Goal: Information Seeking & Learning: Check status

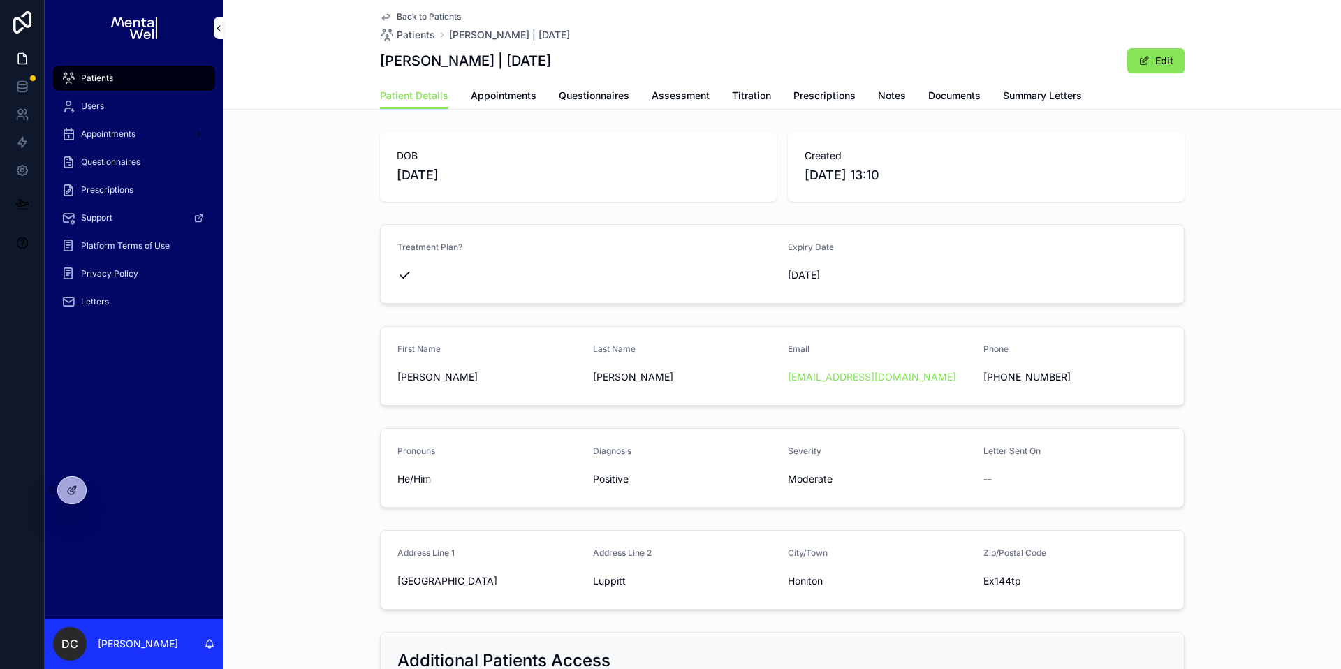
click at [108, 75] on span "Patients" at bounding box center [97, 78] width 32 height 11
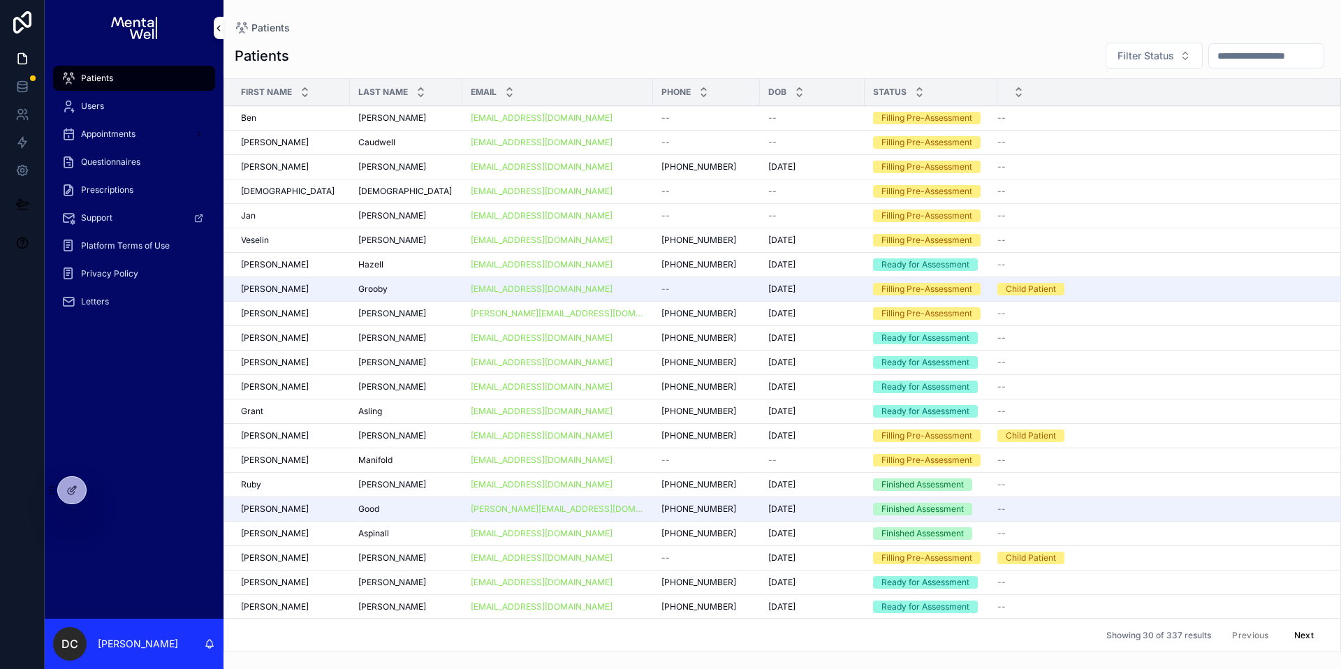
click at [391, 293] on div "Grooby Grooby" at bounding box center [406, 288] width 96 height 11
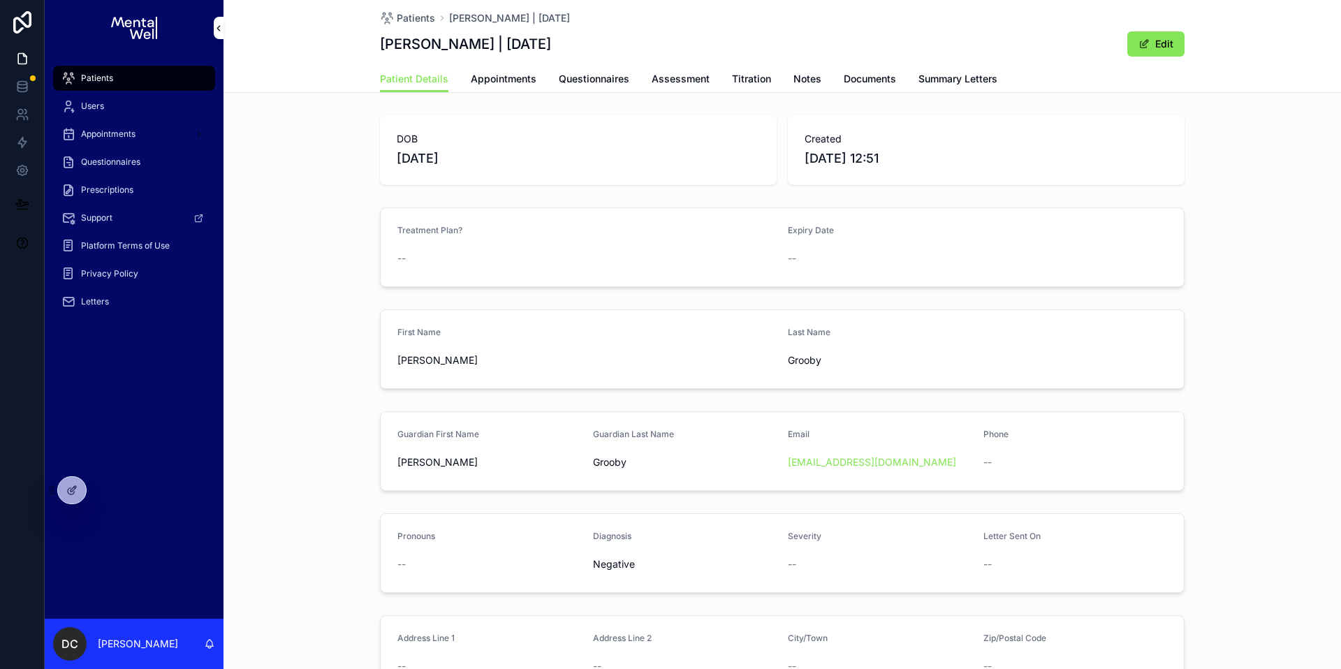
click at [580, 90] on link "Questionnaires" at bounding box center [594, 80] width 71 height 28
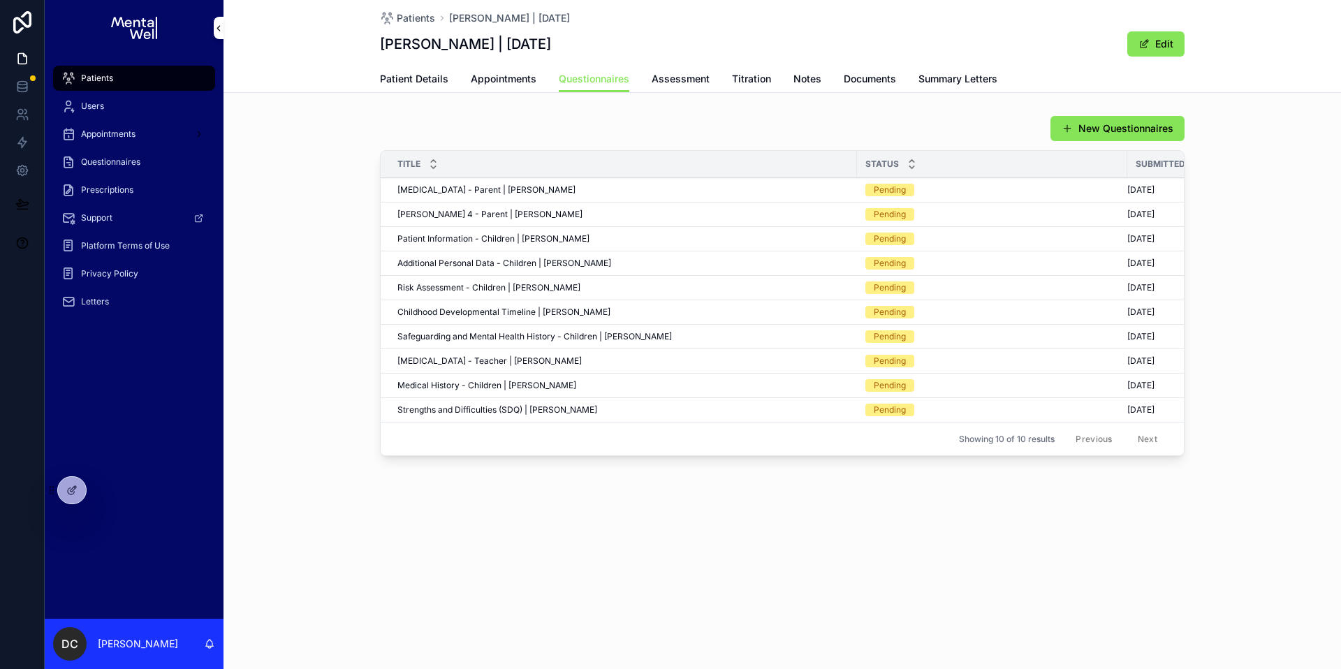
click at [97, 78] on span "Patients" at bounding box center [97, 78] width 32 height 11
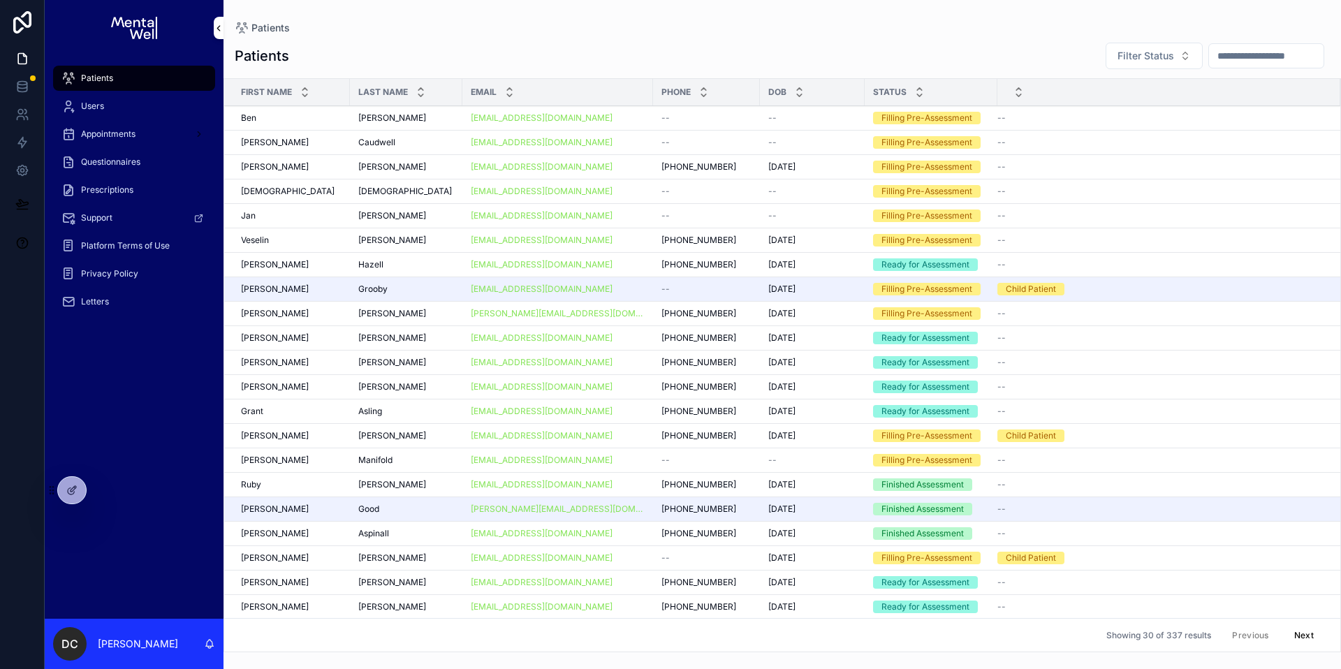
click at [1225, 59] on input "scrollable content" at bounding box center [1266, 56] width 115 height 20
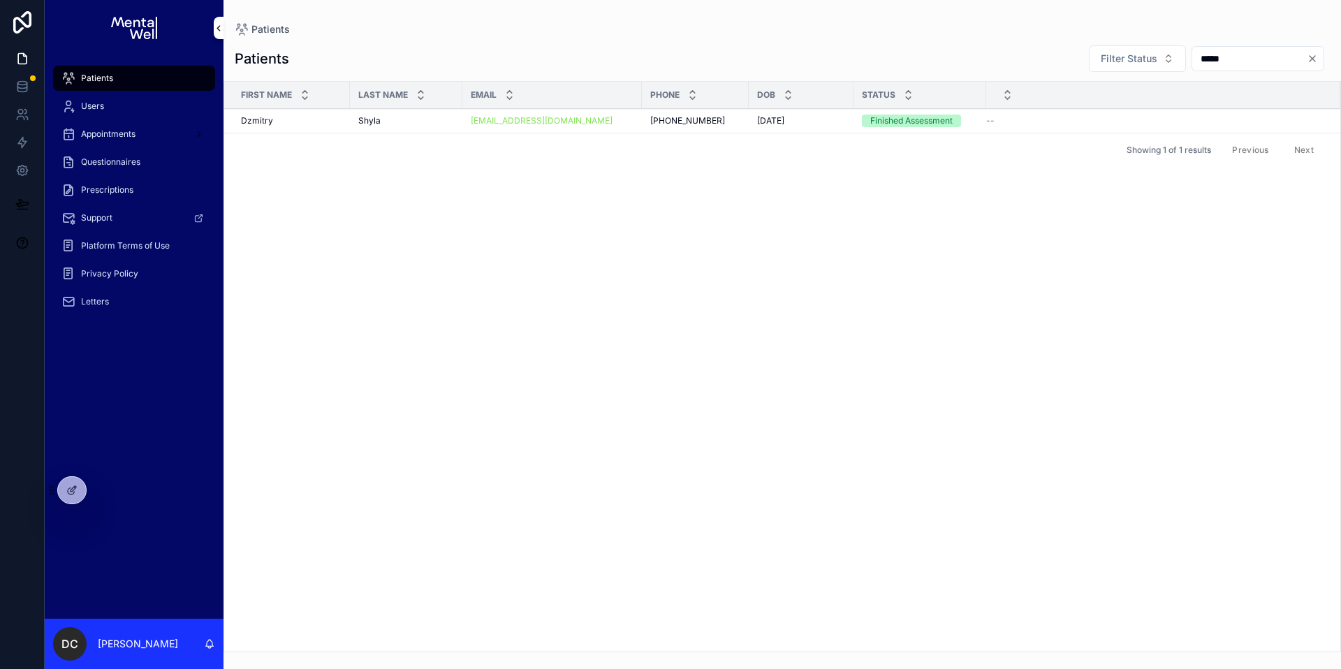
type input "*****"
drag, startPoint x: 429, startPoint y: 110, endPoint x: 448, endPoint y: 111, distance: 18.9
click at [429, 111] on td "Shyla Shyla" at bounding box center [406, 121] width 112 height 24
click at [448, 119] on div "Shyla Shyla" at bounding box center [406, 120] width 96 height 11
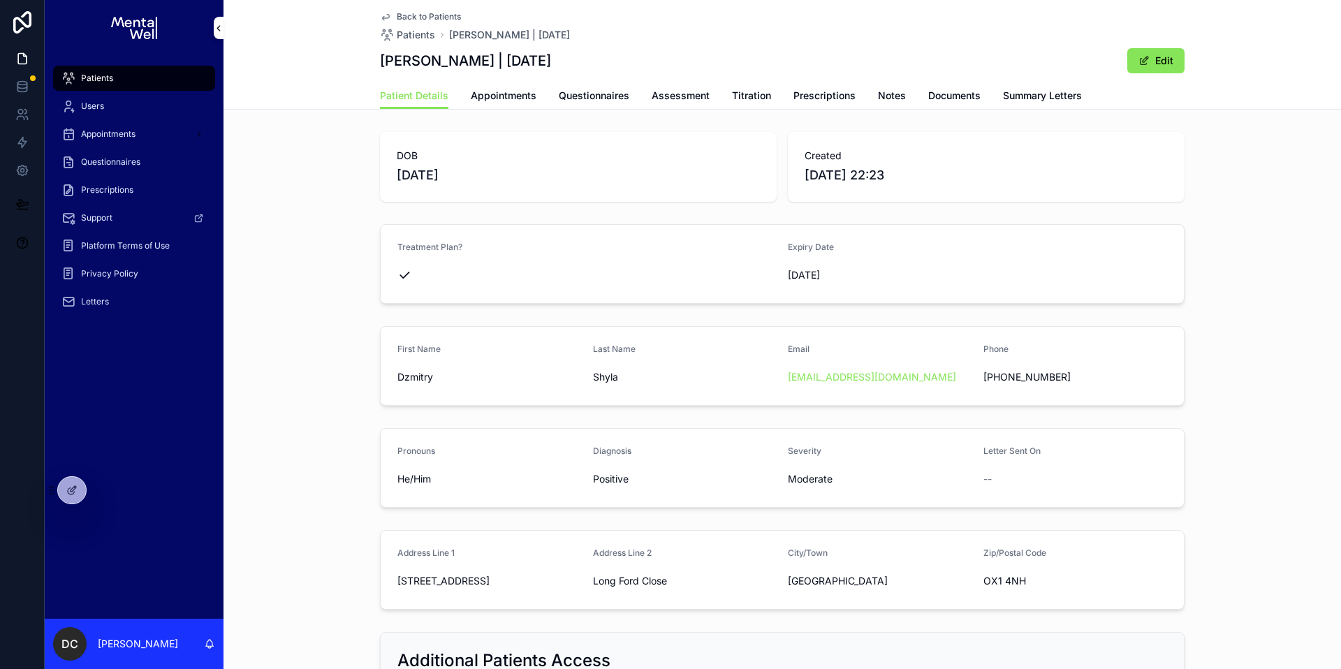
click at [1035, 87] on link "Summary Letters" at bounding box center [1042, 97] width 79 height 28
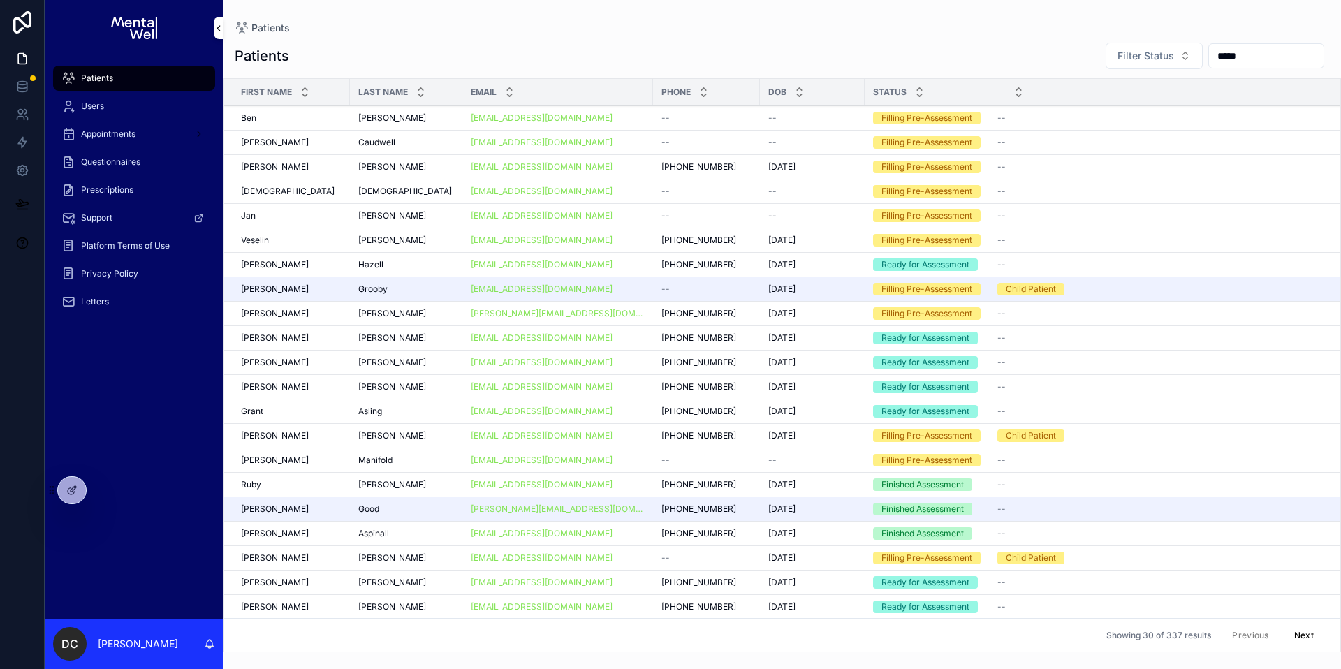
click at [112, 64] on div "Patients" at bounding box center [134, 78] width 179 height 28
click at [115, 73] on div "Patients" at bounding box center [133, 78] width 145 height 22
click at [1263, 60] on input "*****" at bounding box center [1266, 56] width 115 height 20
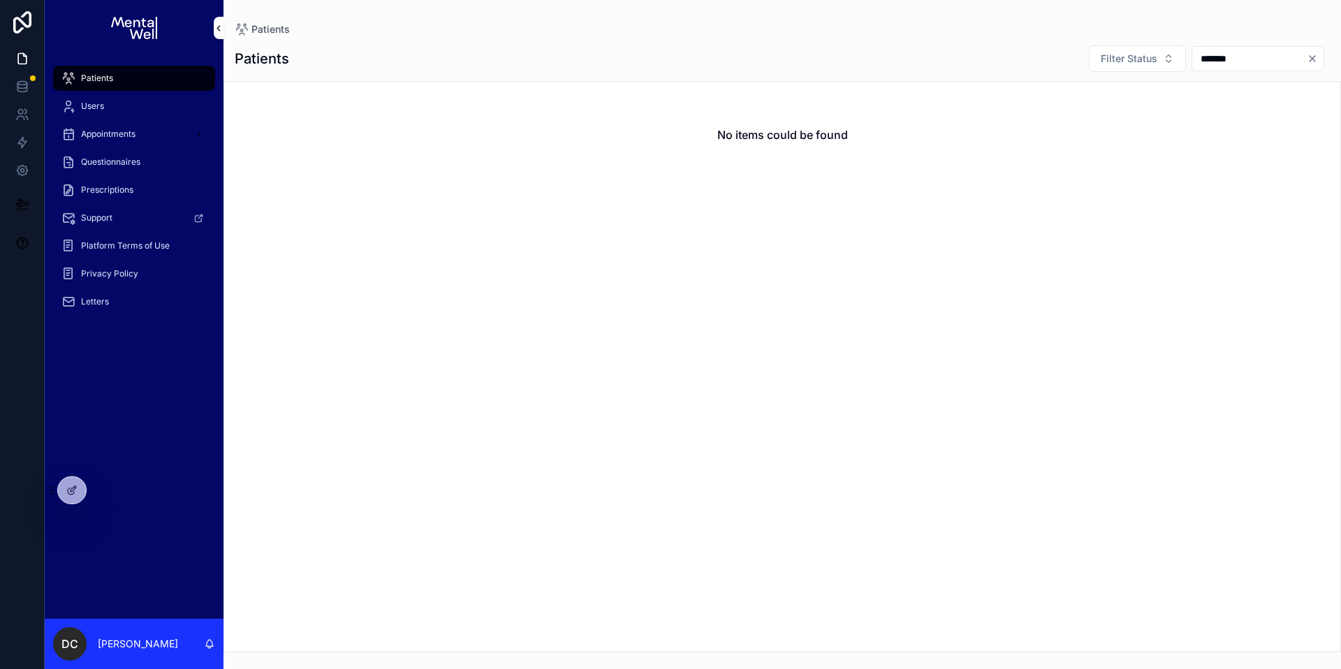
click at [1204, 58] on input "*******" at bounding box center [1249, 59] width 115 height 20
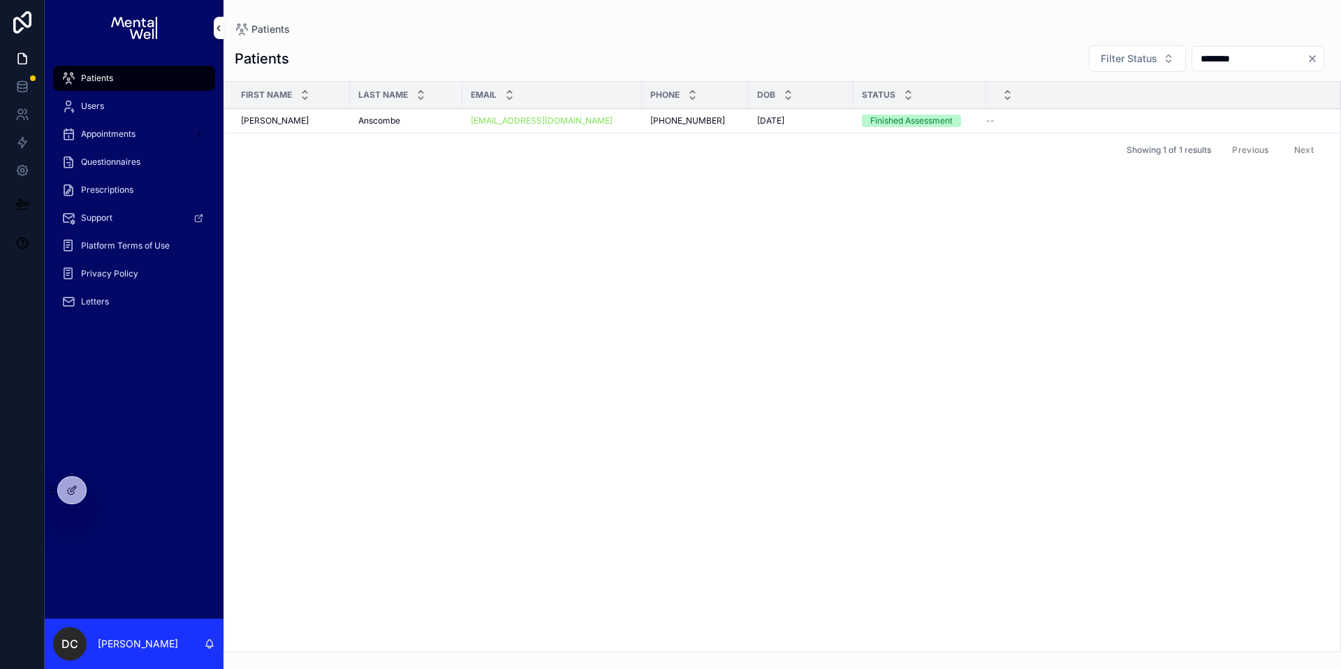
type input "********"
click at [415, 115] on div "Anscombe Anscombe" at bounding box center [406, 120] width 96 height 11
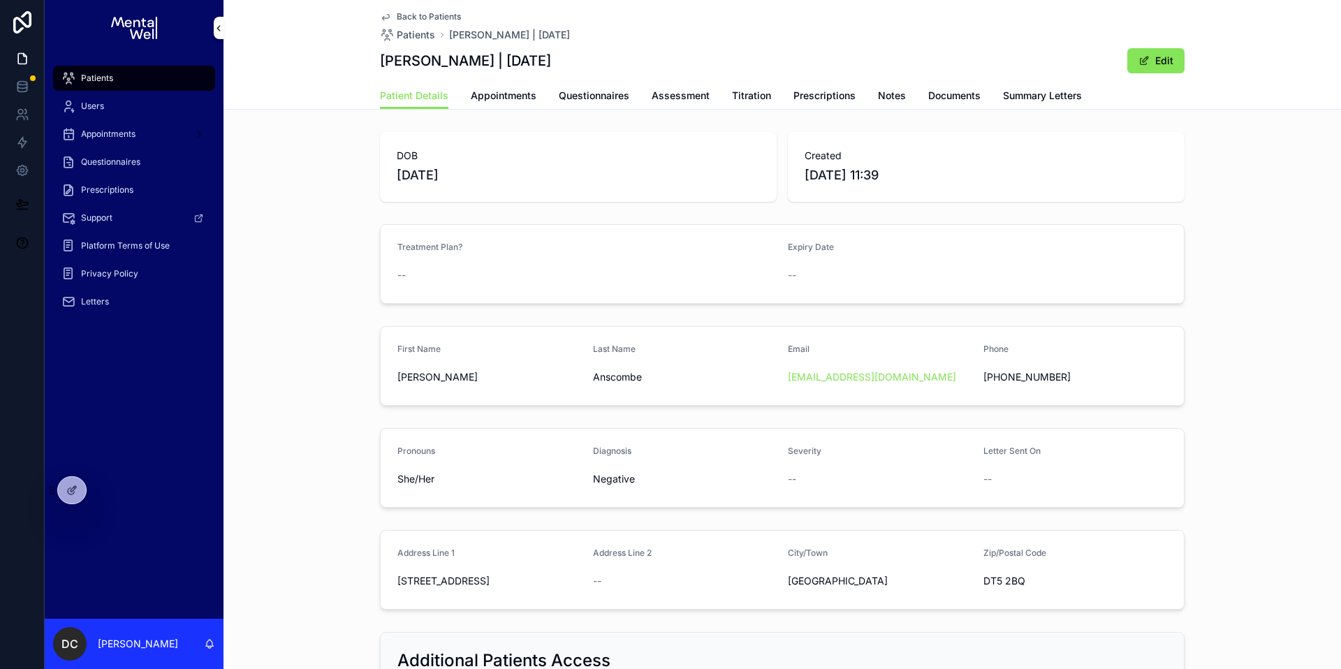
click at [596, 99] on span "Questionnaires" at bounding box center [594, 96] width 71 height 14
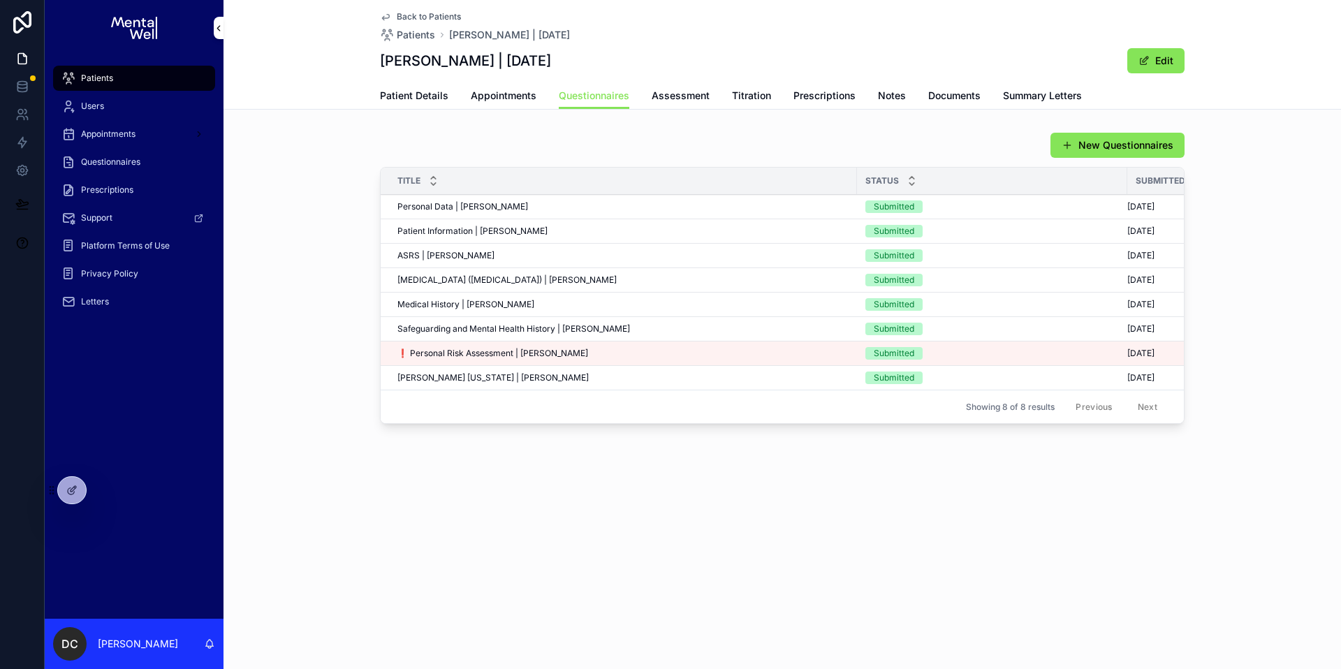
click at [561, 351] on span "❗ Personal Risk Assessment | Sarah Anscombe" at bounding box center [492, 353] width 191 height 11
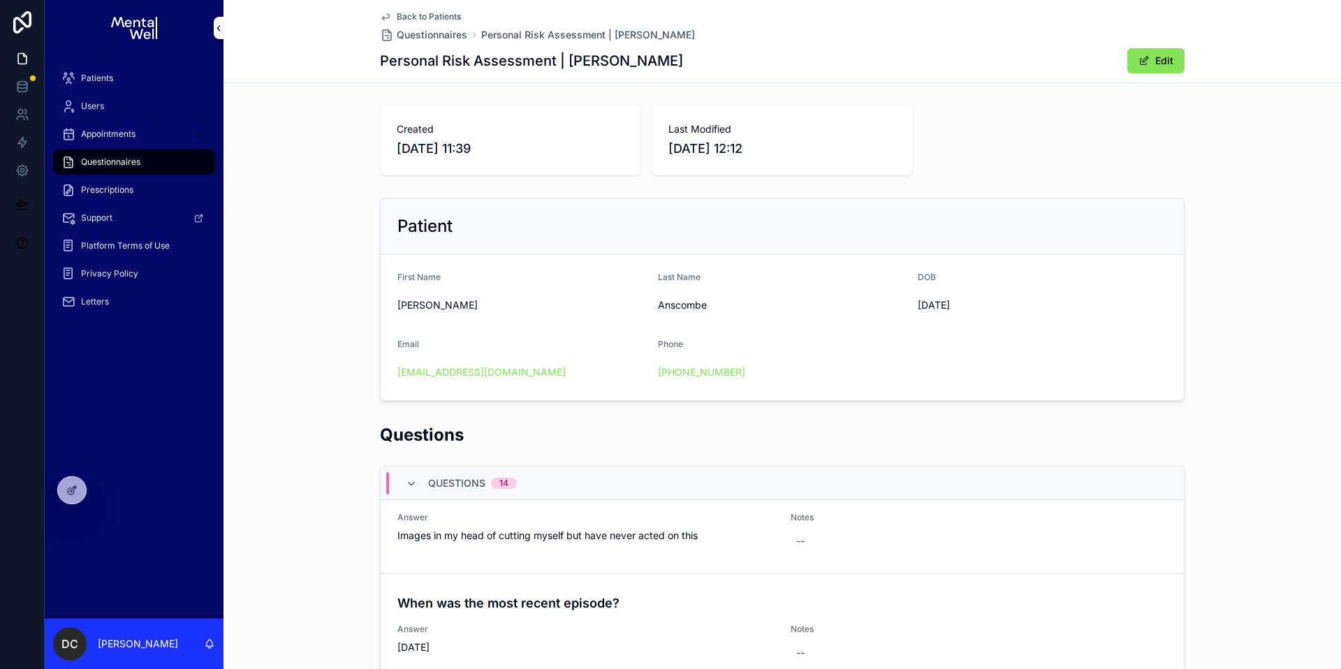
click at [1194, 131] on div "Created 23/09/2025 11:39 Last Modified 23/09/2025 12:12" at bounding box center [781, 140] width 1117 height 81
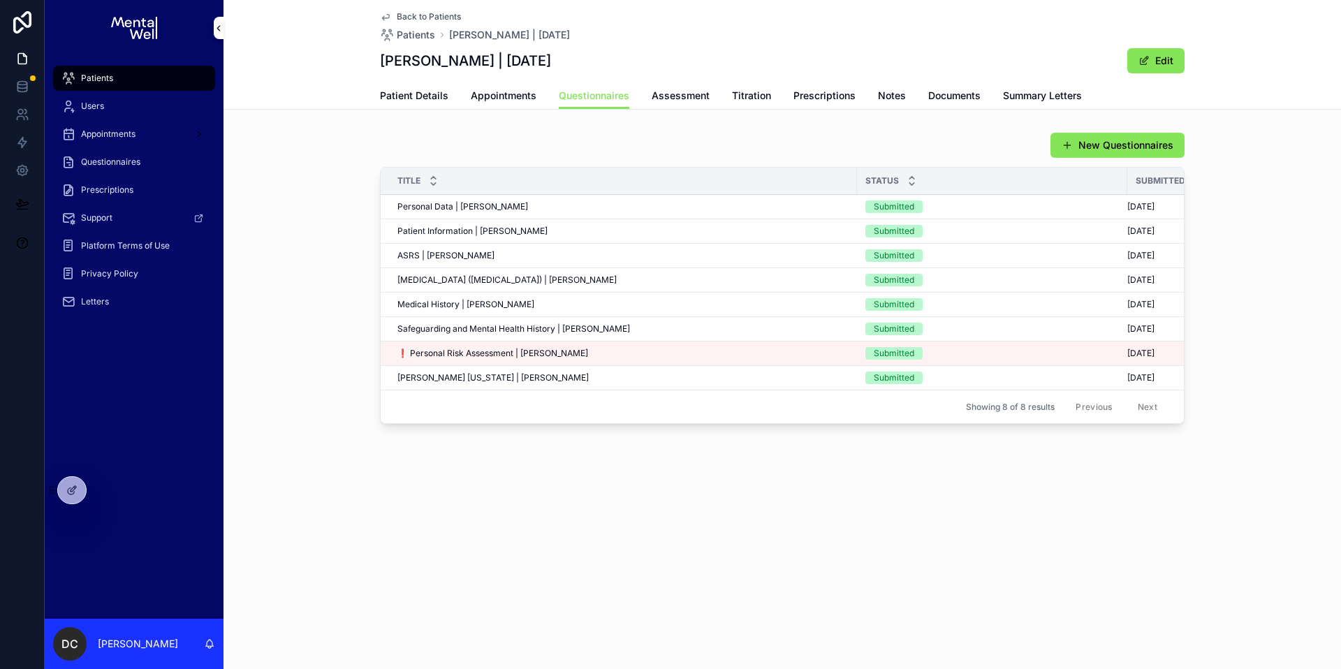
click at [1077, 91] on span "Summary Letters" at bounding box center [1042, 96] width 79 height 14
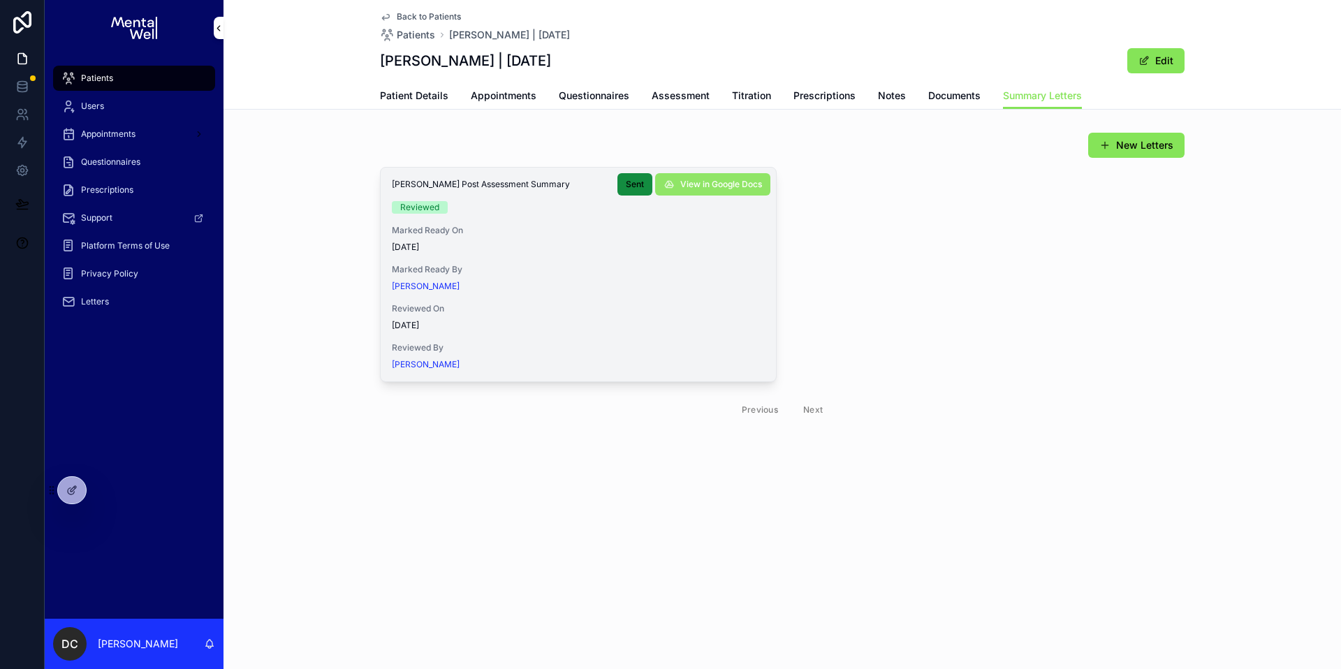
click at [698, 184] on span "View in Google Docs" at bounding box center [721, 184] width 82 height 11
click at [564, 115] on div "Back to Patients Patients Sarah Anscombe | 02/08/1982 Sarah Anscombe | 02/08/19…" at bounding box center [781, 260] width 1117 height 521
click at [574, 105] on link "Questionnaires" at bounding box center [594, 97] width 71 height 28
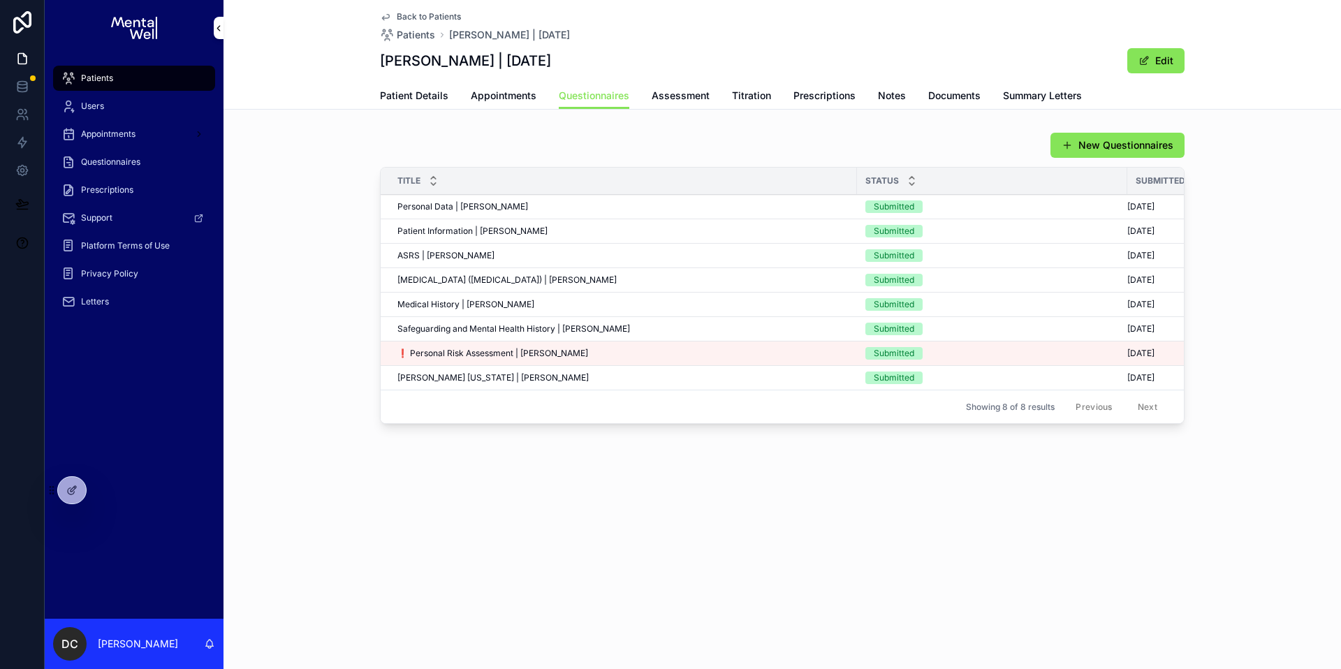
click at [554, 352] on span "❗ Personal Risk Assessment | Sarah Anscombe" at bounding box center [492, 353] width 191 height 11
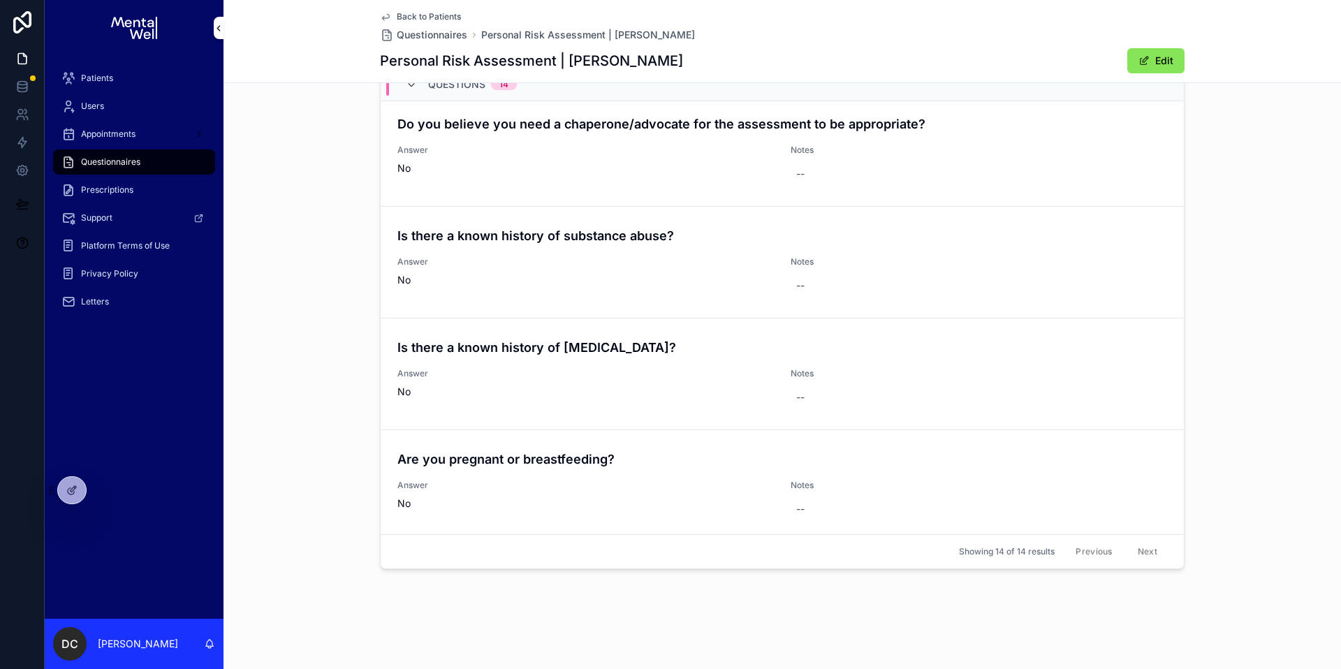
scroll to position [1121, 0]
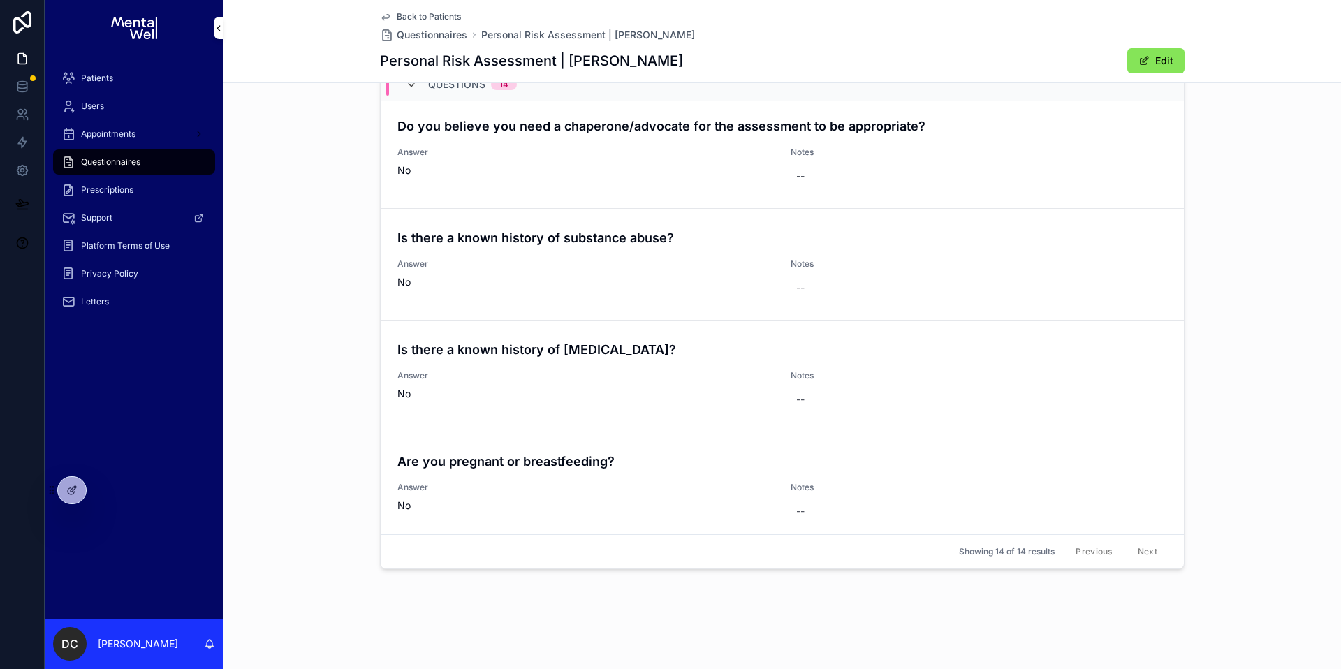
click at [122, 77] on div "Patients" at bounding box center [133, 78] width 145 height 22
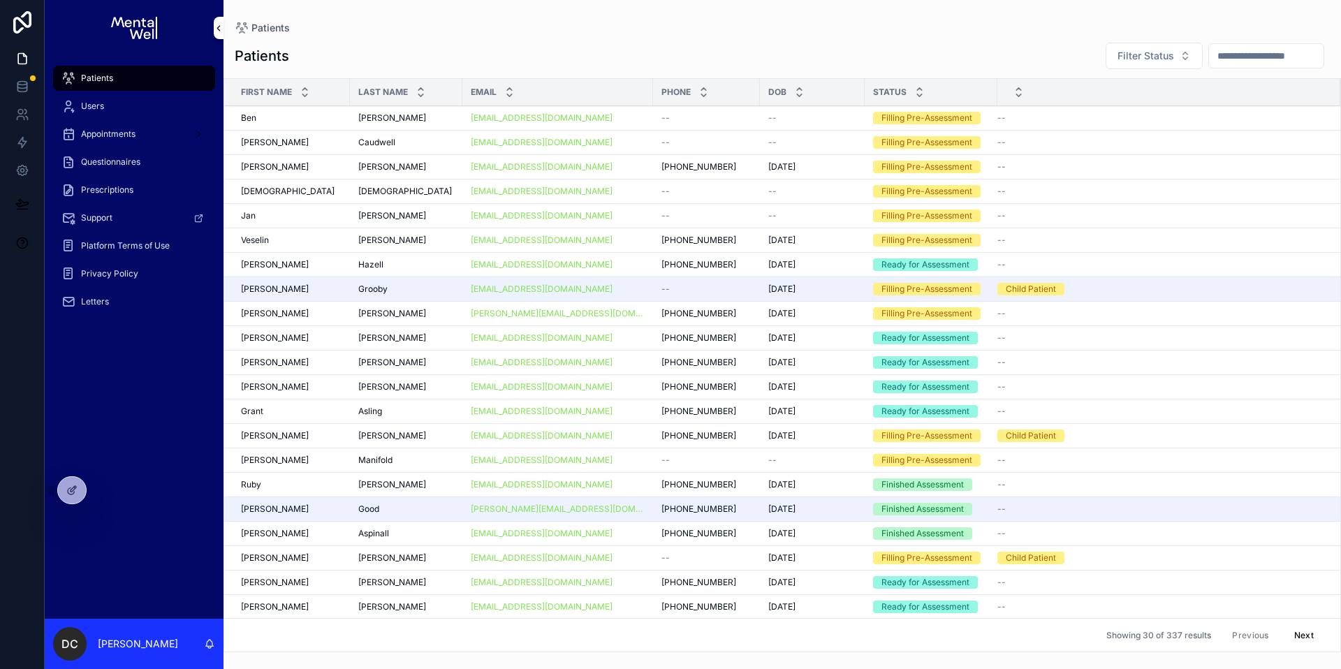
click at [1267, 63] on input "scrollable content" at bounding box center [1266, 56] width 115 height 20
type input "*****"
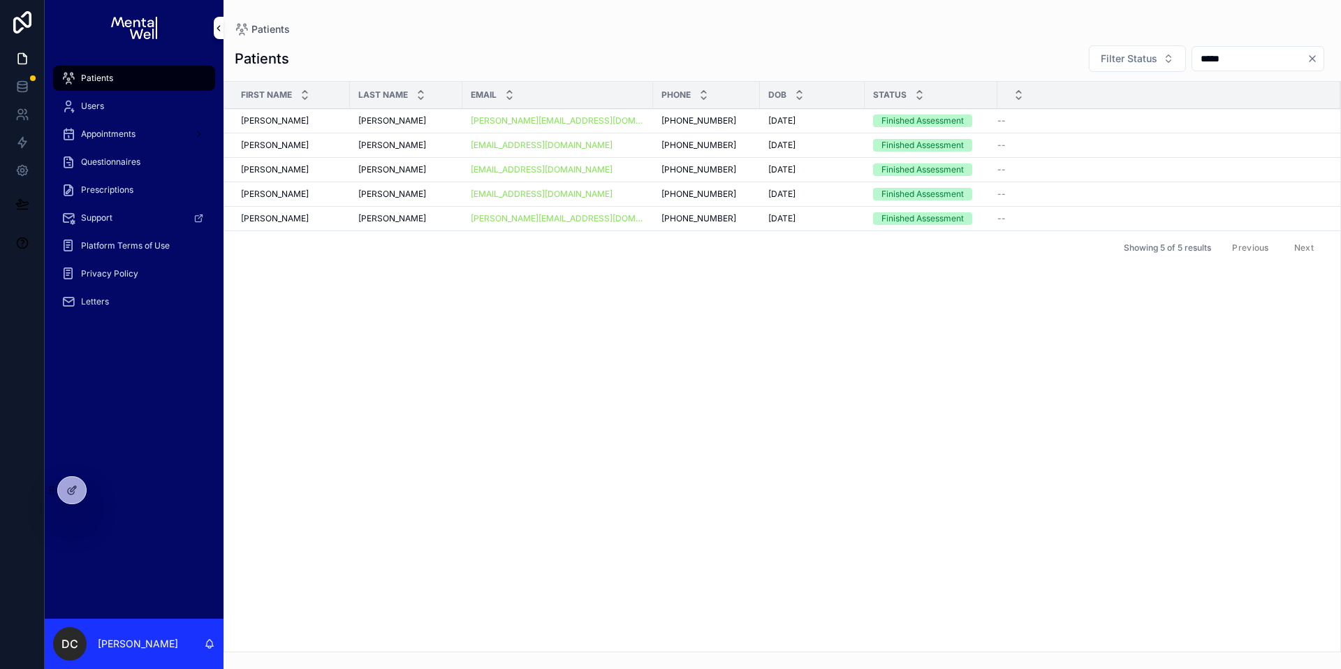
click at [433, 119] on div "Smith Smith" at bounding box center [406, 120] width 96 height 11
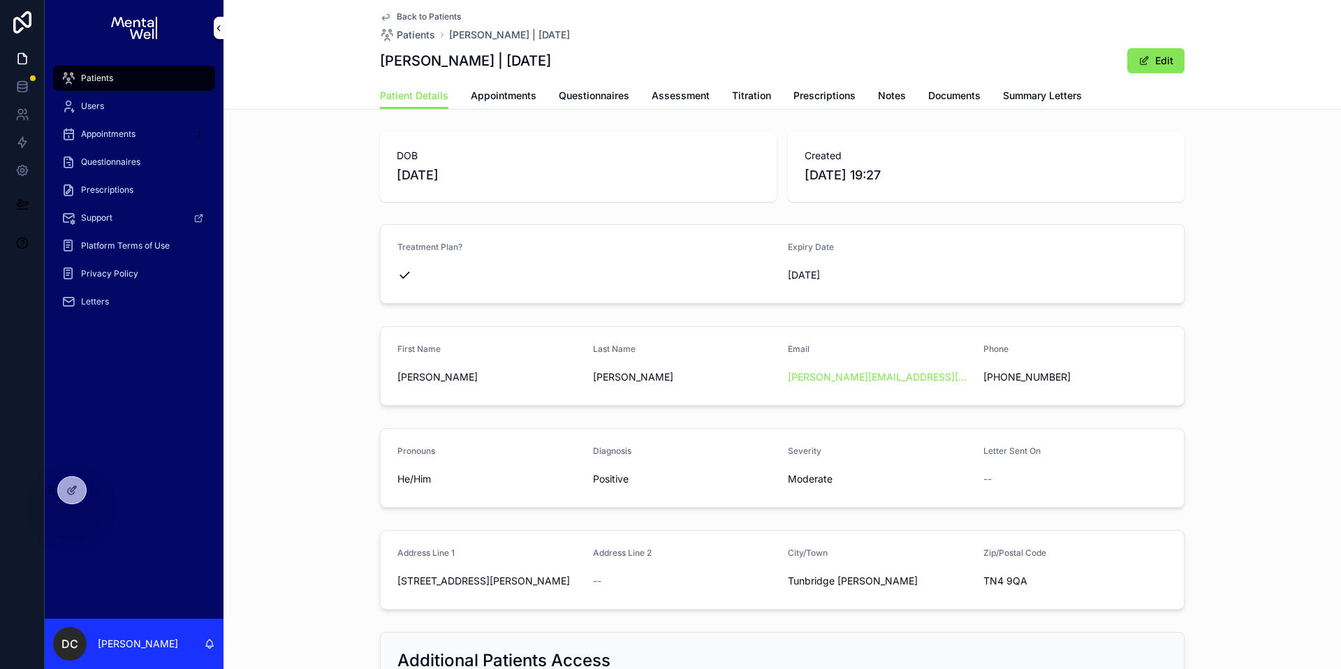
click at [804, 101] on span "Prescriptions" at bounding box center [824, 96] width 62 height 14
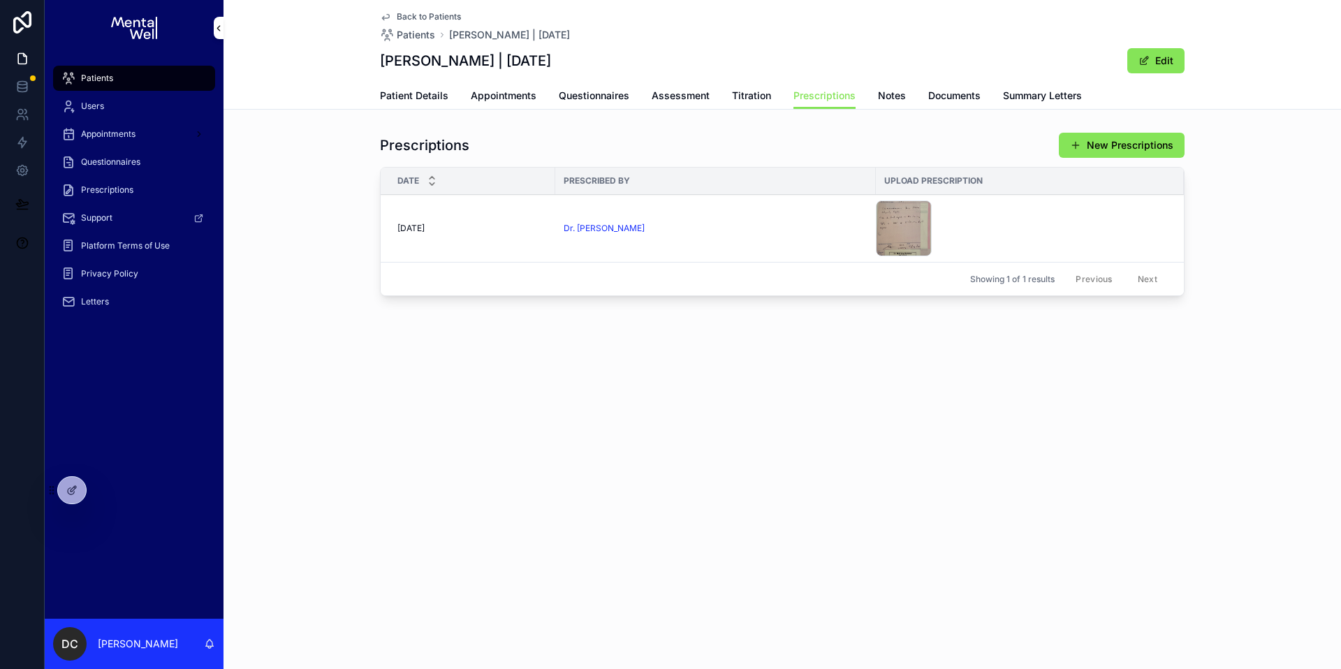
click at [176, 84] on div "Patients" at bounding box center [133, 78] width 145 height 22
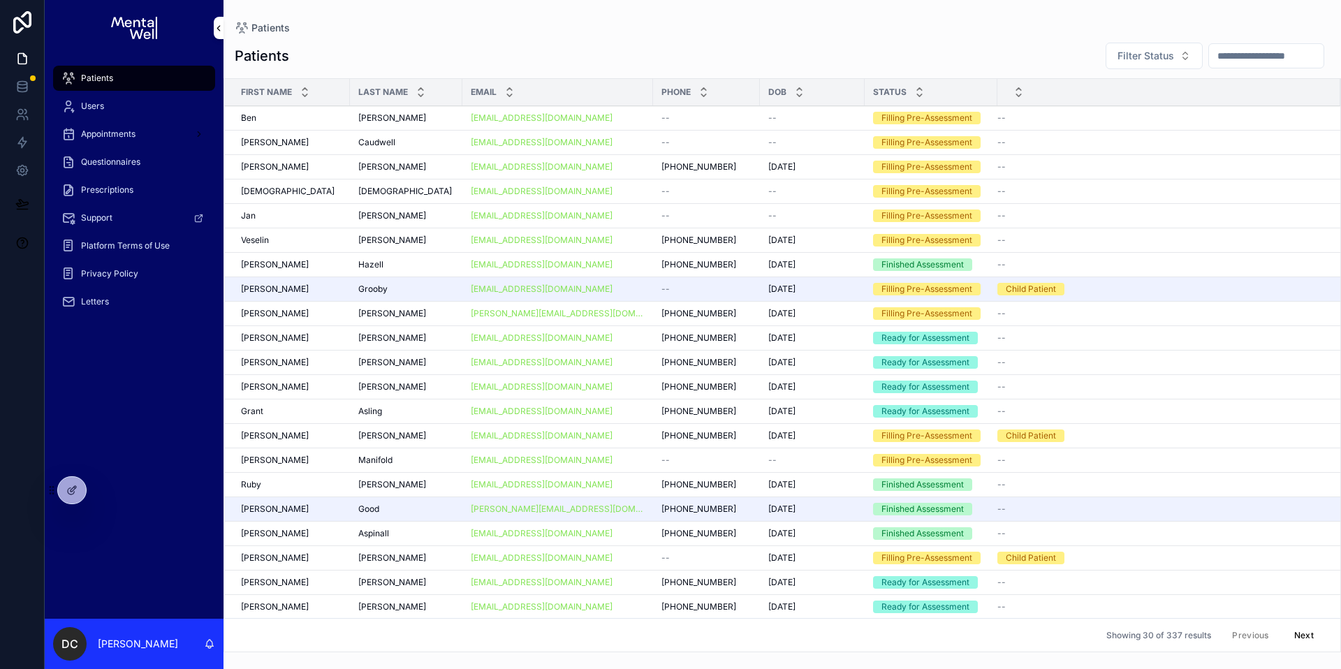
drag, startPoint x: 1193, startPoint y: 50, endPoint x: 1214, endPoint y: 51, distance: 21.0
click at [1194, 50] on div "Filter Status" at bounding box center [1211, 56] width 235 height 28
click at [1217, 50] on input "scrollable content" at bounding box center [1266, 56] width 115 height 20
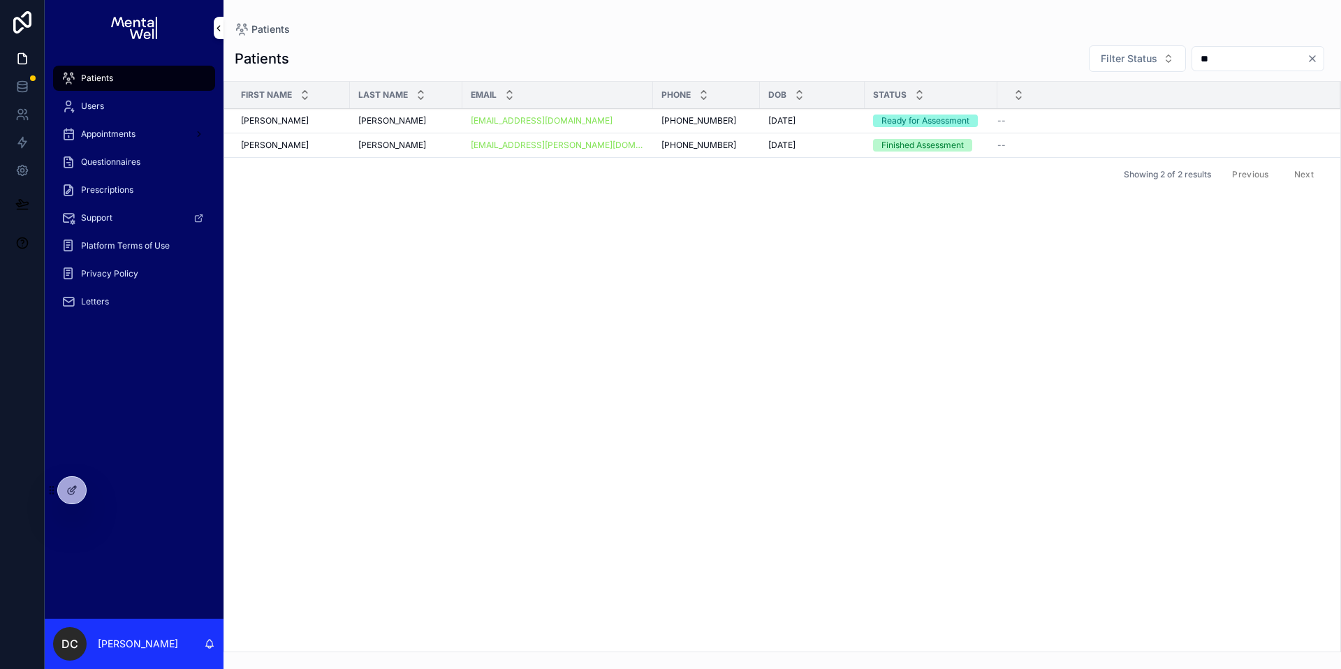
click at [133, 87] on div "Patients" at bounding box center [133, 78] width 145 height 22
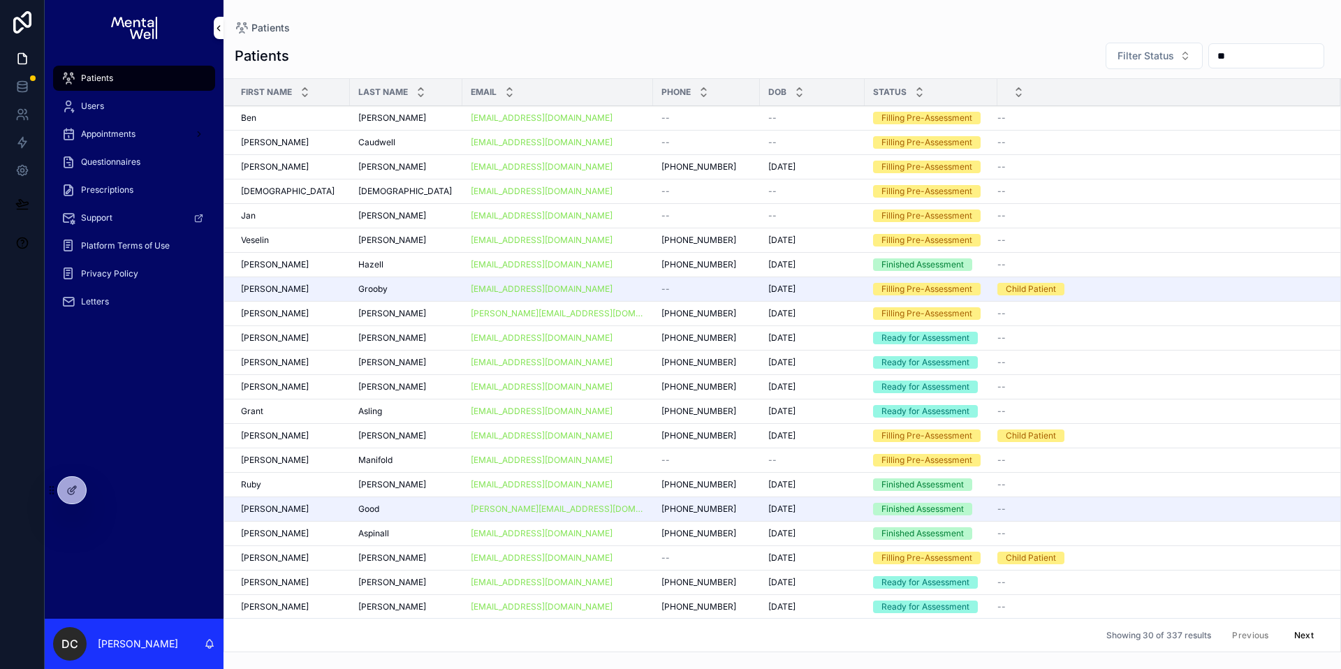
click at [1226, 50] on input "**" at bounding box center [1266, 56] width 115 height 20
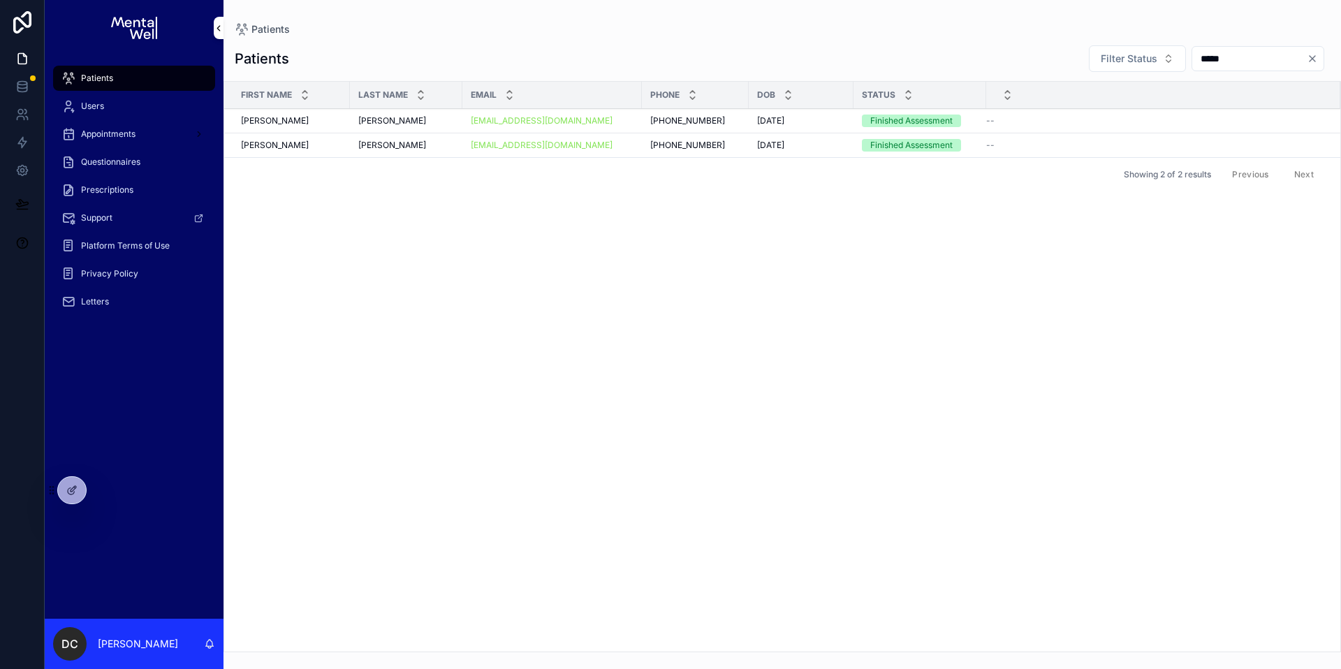
type input "*****"
click at [422, 124] on div "Rodger Ward Rodger Ward" at bounding box center [406, 120] width 96 height 11
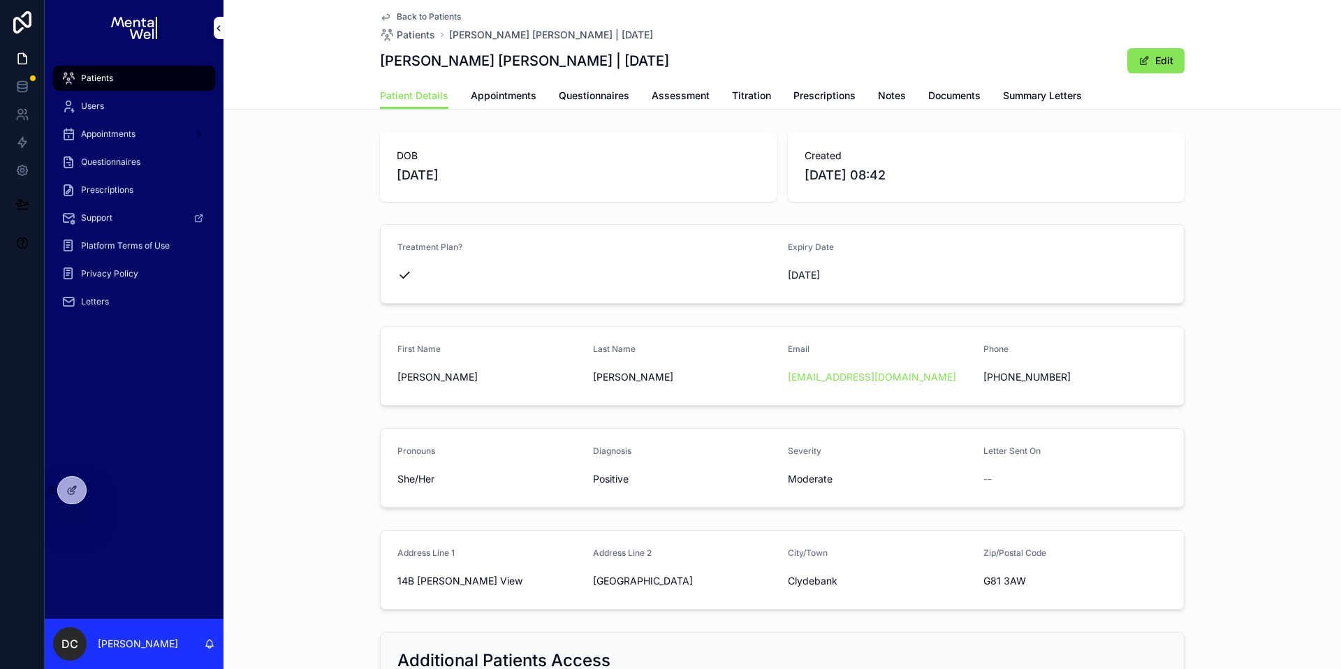
drag, startPoint x: 775, startPoint y: 274, endPoint x: 841, endPoint y: 274, distance: 66.3
click at [832, 274] on form "Treatment Plan? Expiry Date 08/02/2026" at bounding box center [782, 264] width 803 height 78
click at [897, 277] on span "08/02/2026" at bounding box center [880, 275] width 184 height 14
click at [106, 641] on p "[PERSON_NAME]" at bounding box center [138, 644] width 80 height 14
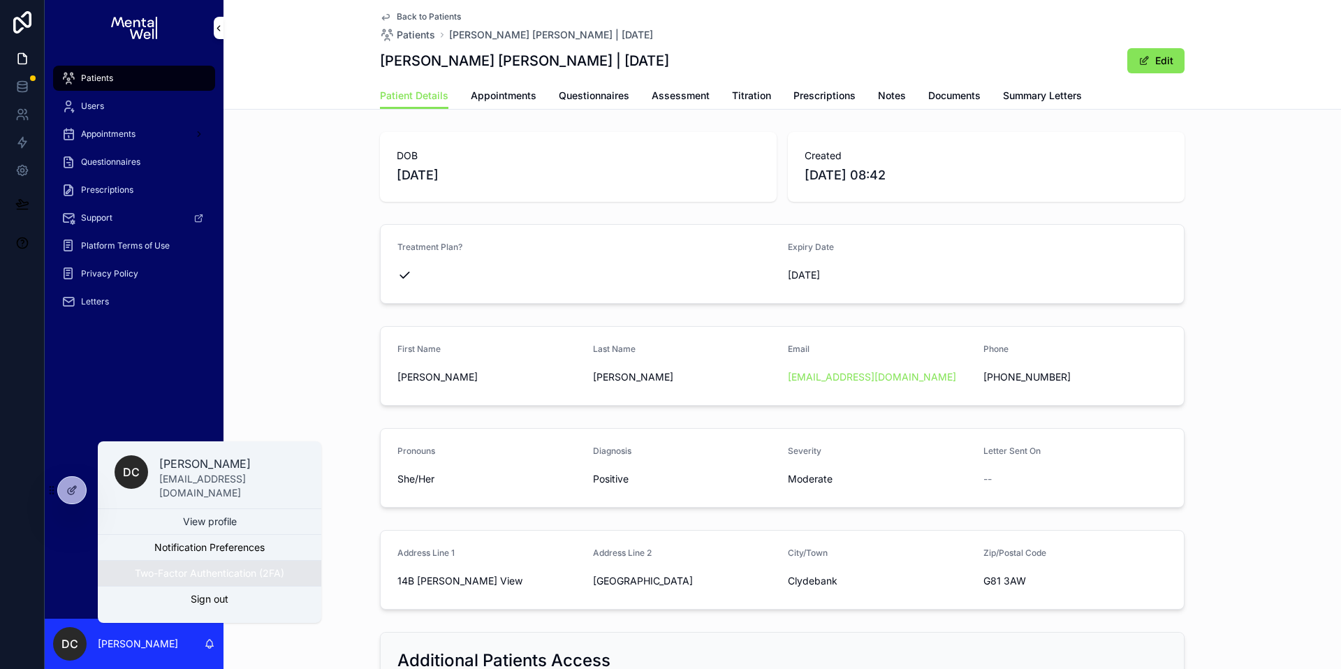
click at [158, 578] on button "Two-Factor Authentication (2FA)" at bounding box center [209, 573] width 223 height 25
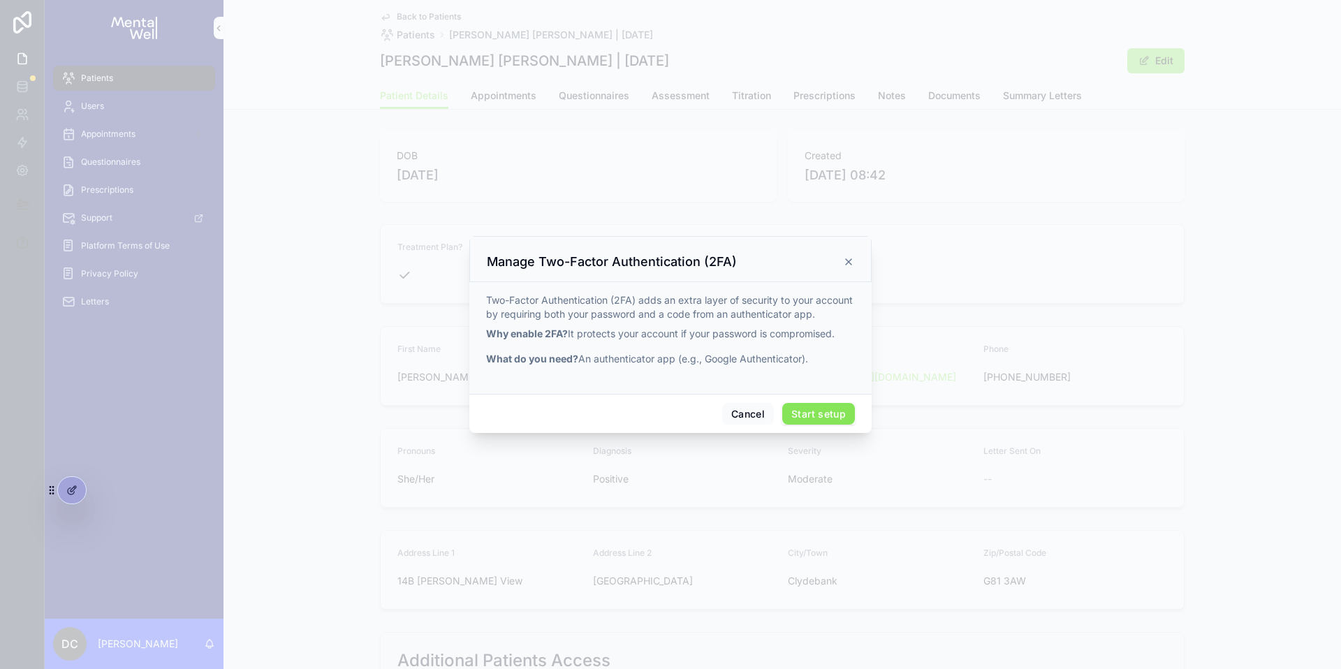
click at [796, 418] on button "Start setup" at bounding box center [818, 414] width 73 height 22
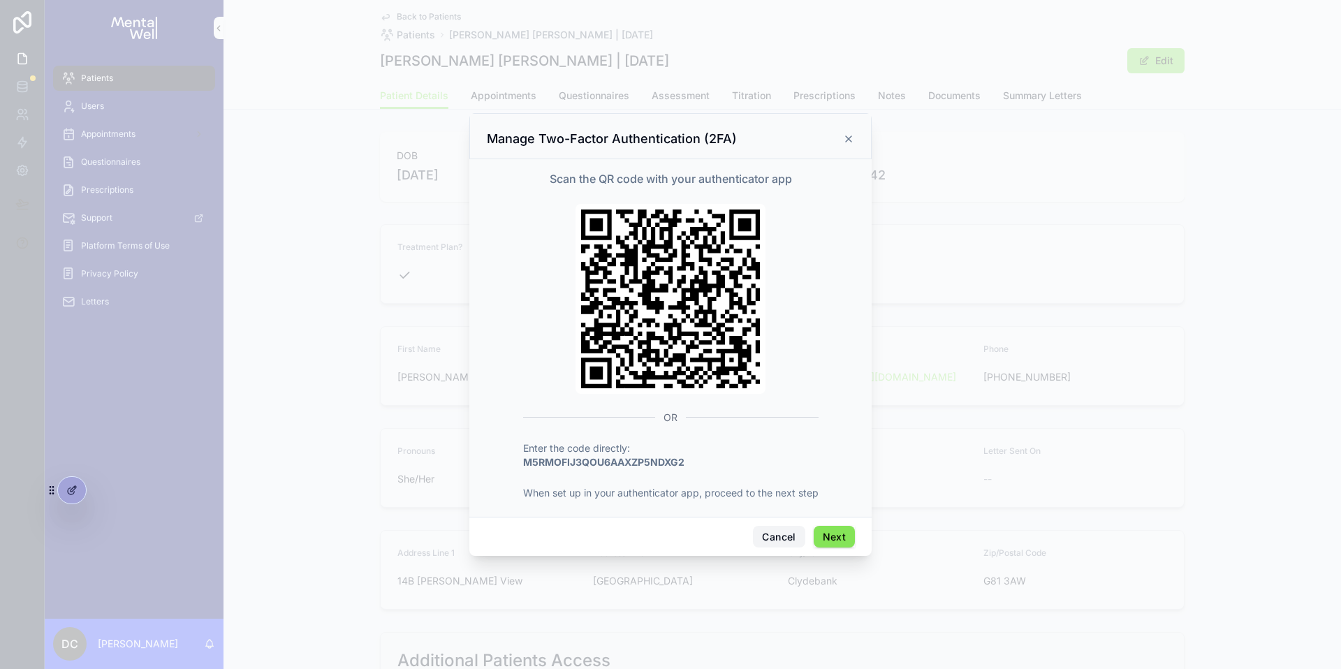
click at [767, 529] on button "Cancel" at bounding box center [779, 537] width 52 height 22
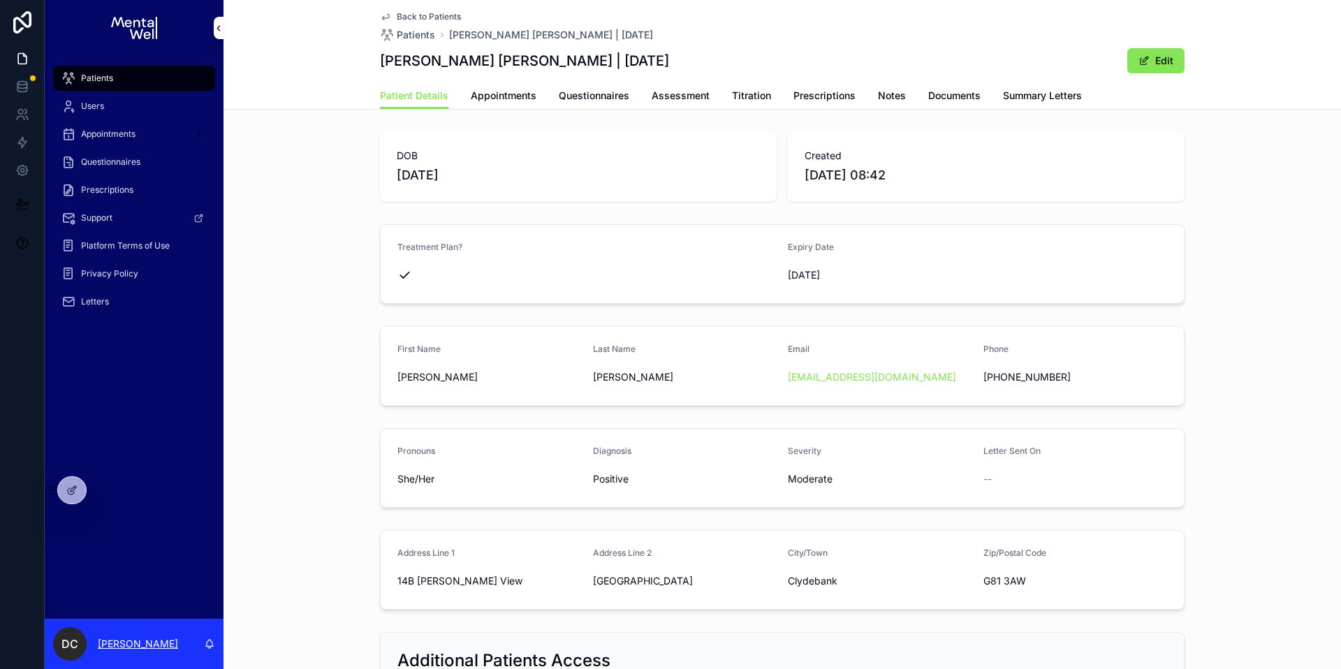
click at [143, 640] on p "[PERSON_NAME]" at bounding box center [138, 644] width 80 height 14
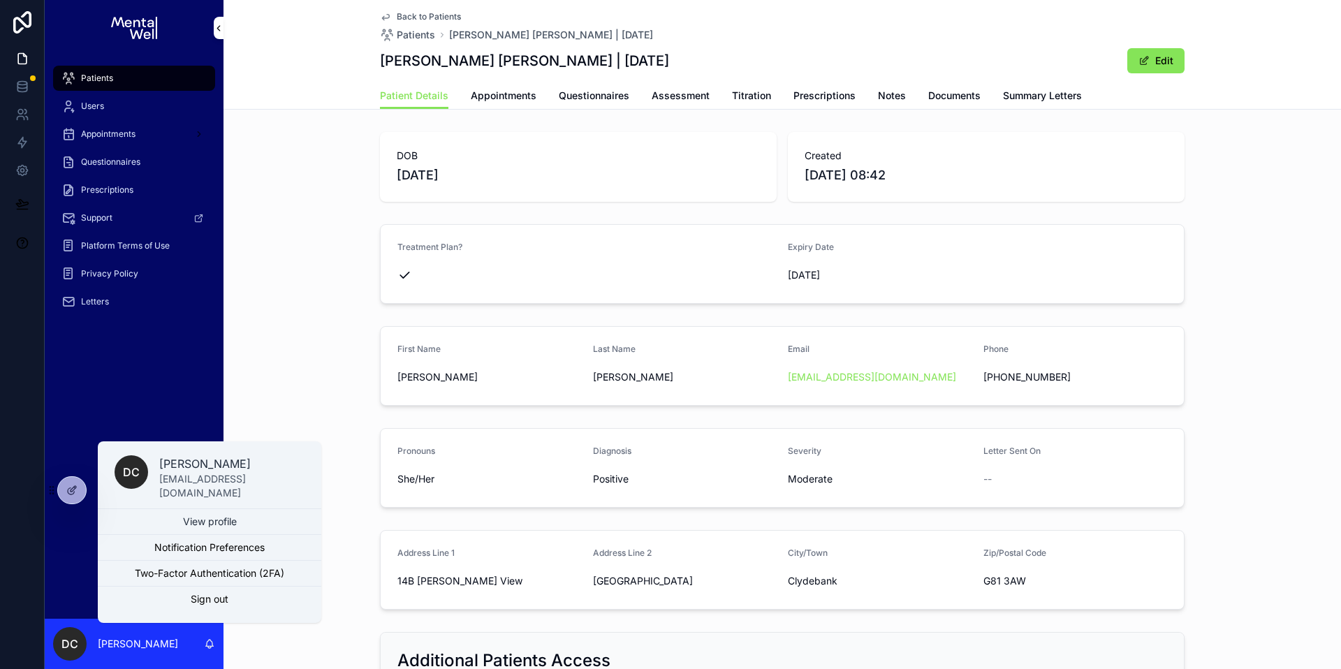
click at [174, 375] on div "Patients Users Appointments Questionnaires Prescriptions Support Platform Terms…" at bounding box center [134, 337] width 179 height 563
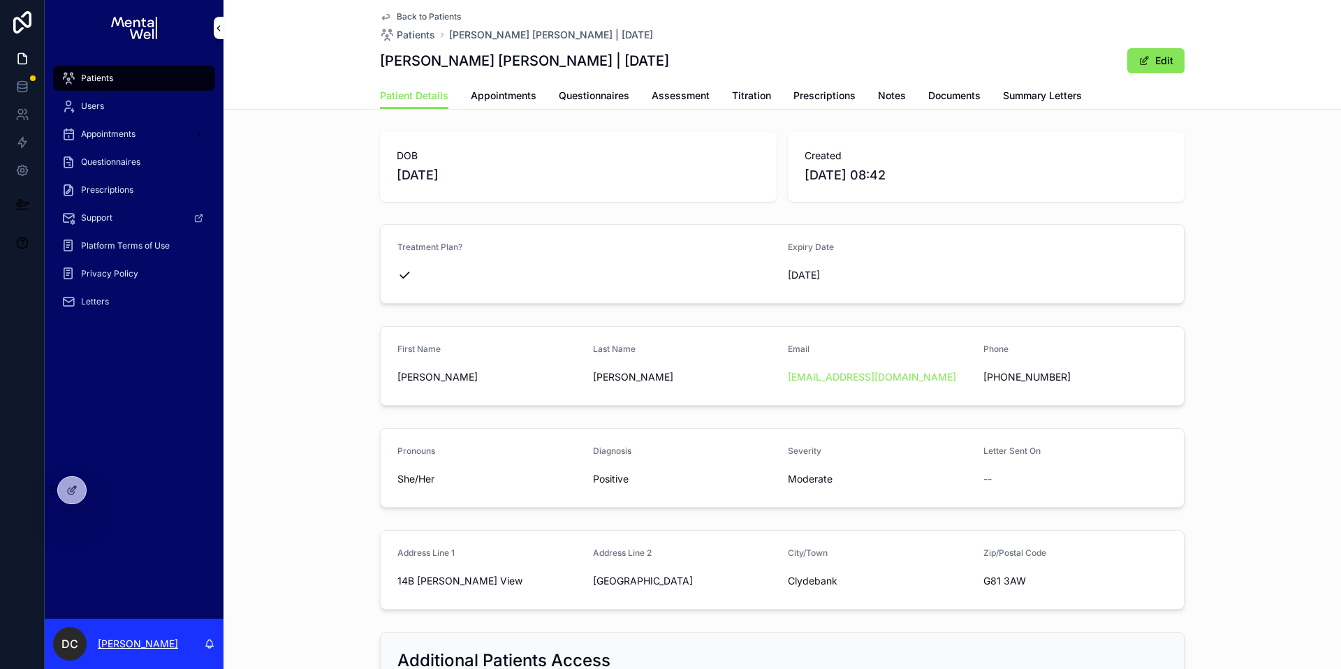
click at [135, 642] on p "[PERSON_NAME]" at bounding box center [138, 644] width 80 height 14
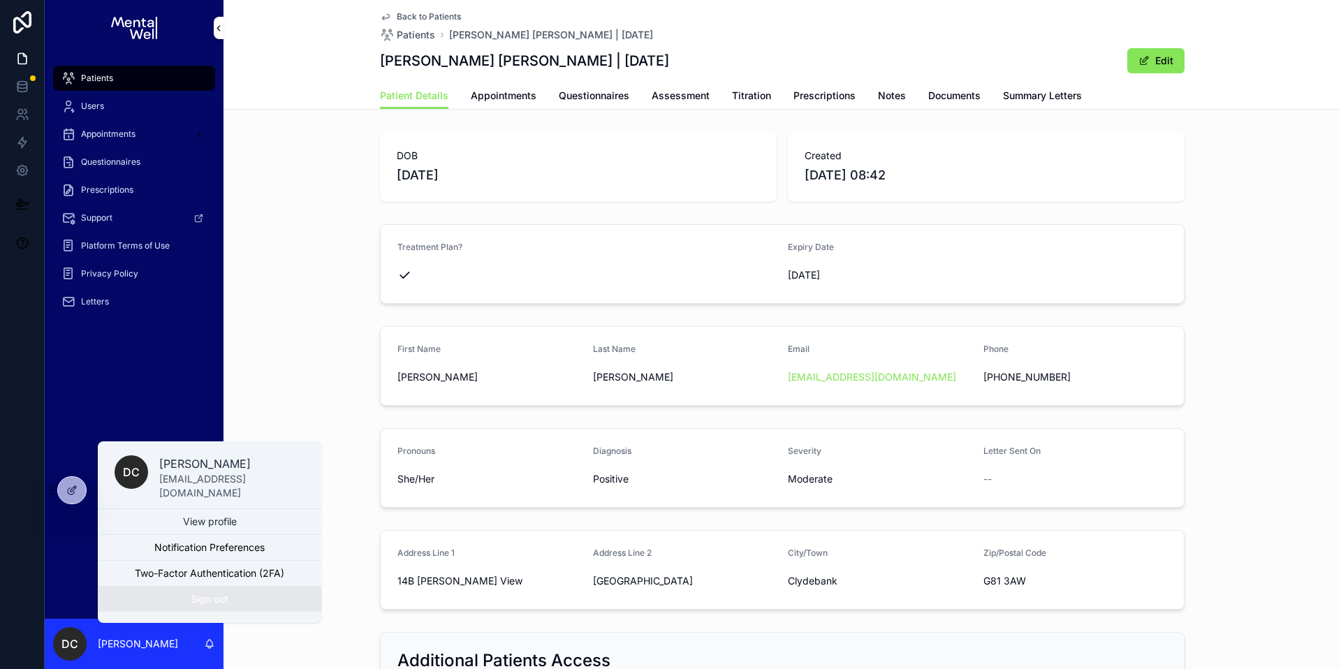
click at [181, 603] on button "Sign out" at bounding box center [209, 599] width 223 height 25
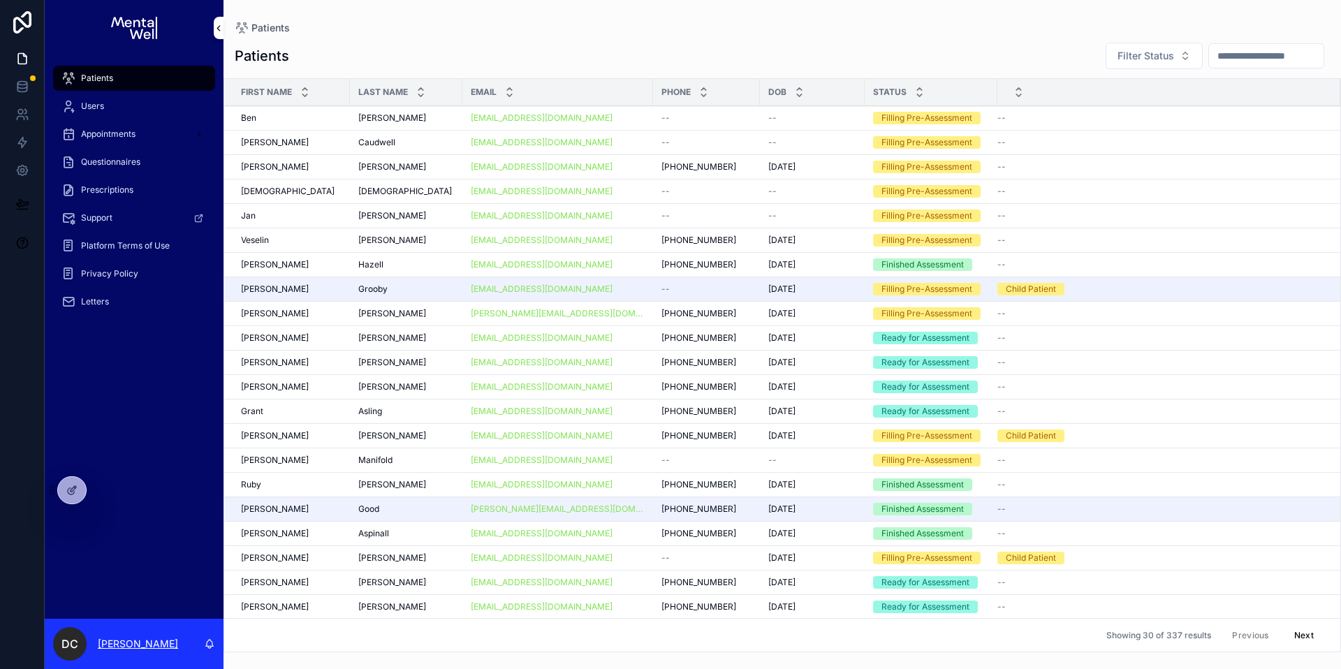
click at [117, 638] on p "[PERSON_NAME]" at bounding box center [138, 644] width 80 height 14
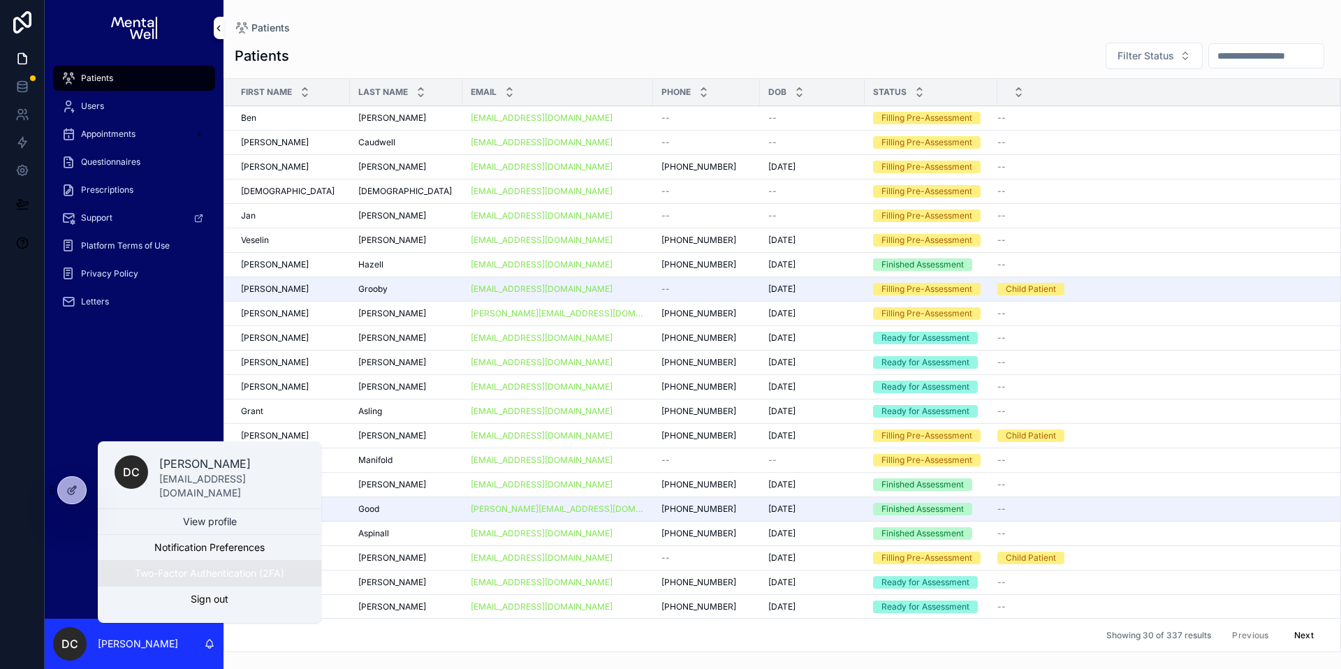
click at [147, 583] on button "Two-Factor Authentication (2FA)" at bounding box center [209, 573] width 223 height 25
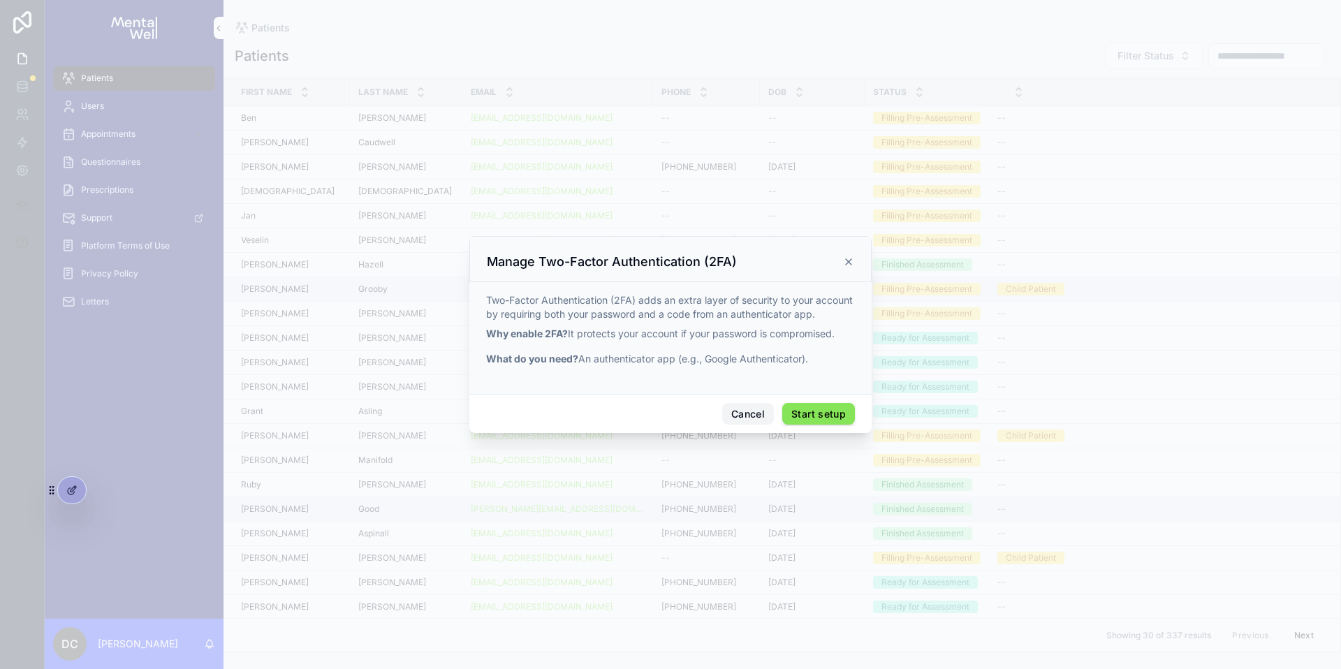
click at [732, 421] on button "Cancel" at bounding box center [748, 414] width 52 height 22
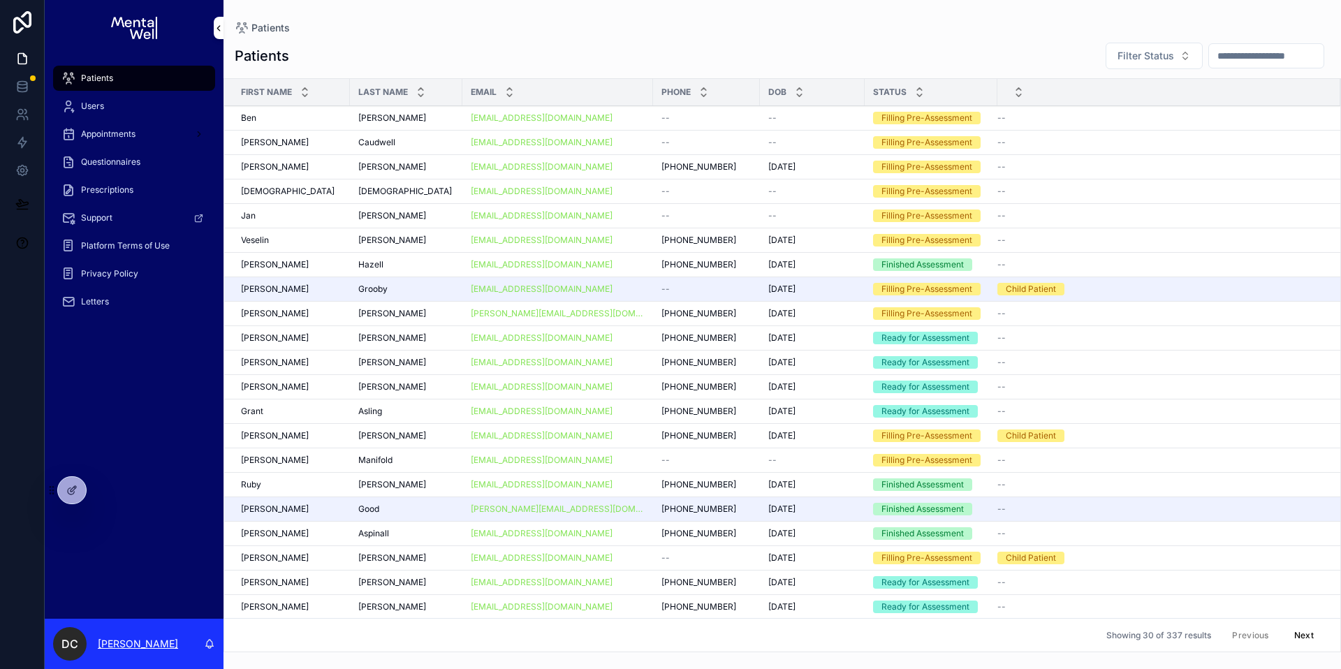
click at [135, 642] on p "[PERSON_NAME]" at bounding box center [138, 644] width 80 height 14
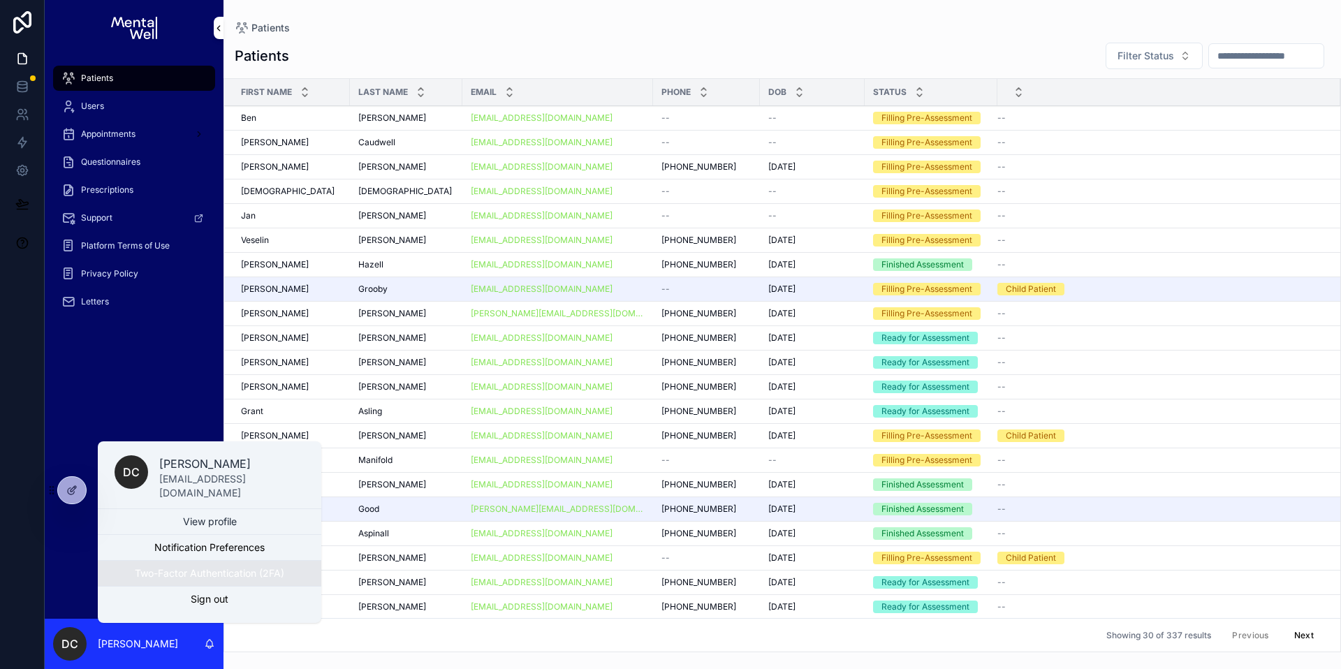
click at [173, 575] on button "Two-Factor Authentication (2FA)" at bounding box center [209, 573] width 223 height 25
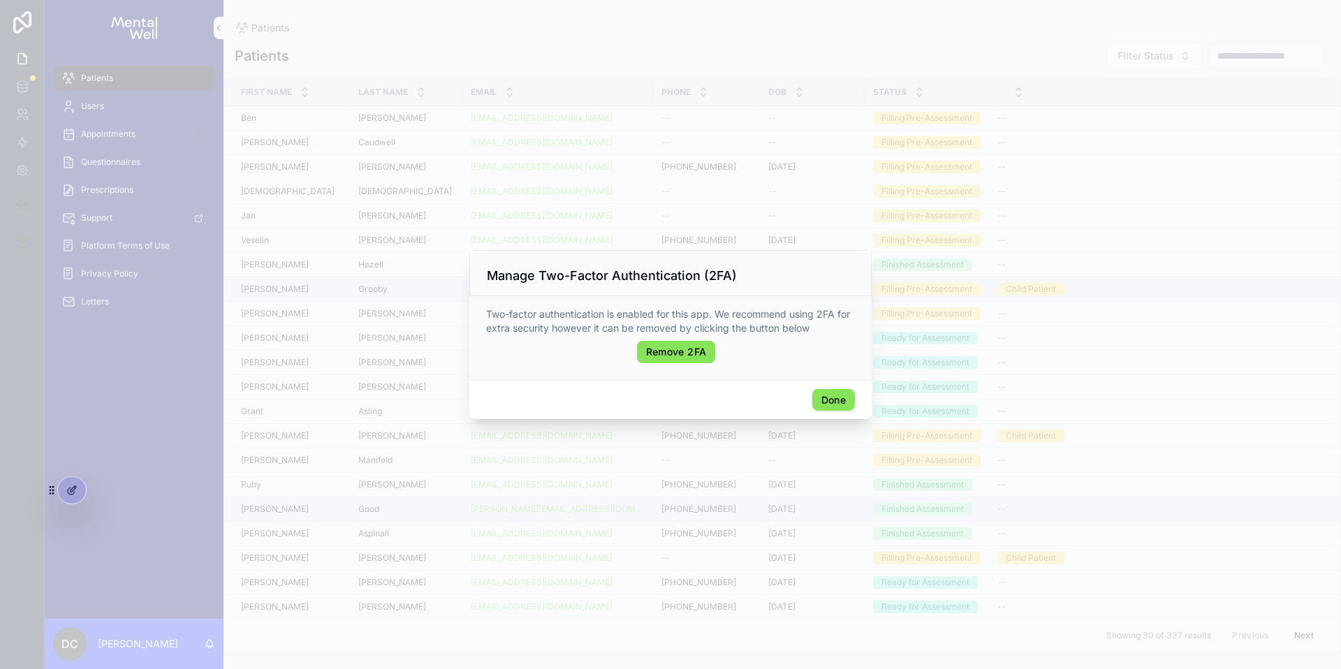
click at [818, 403] on button "Done" at bounding box center [833, 400] width 43 height 22
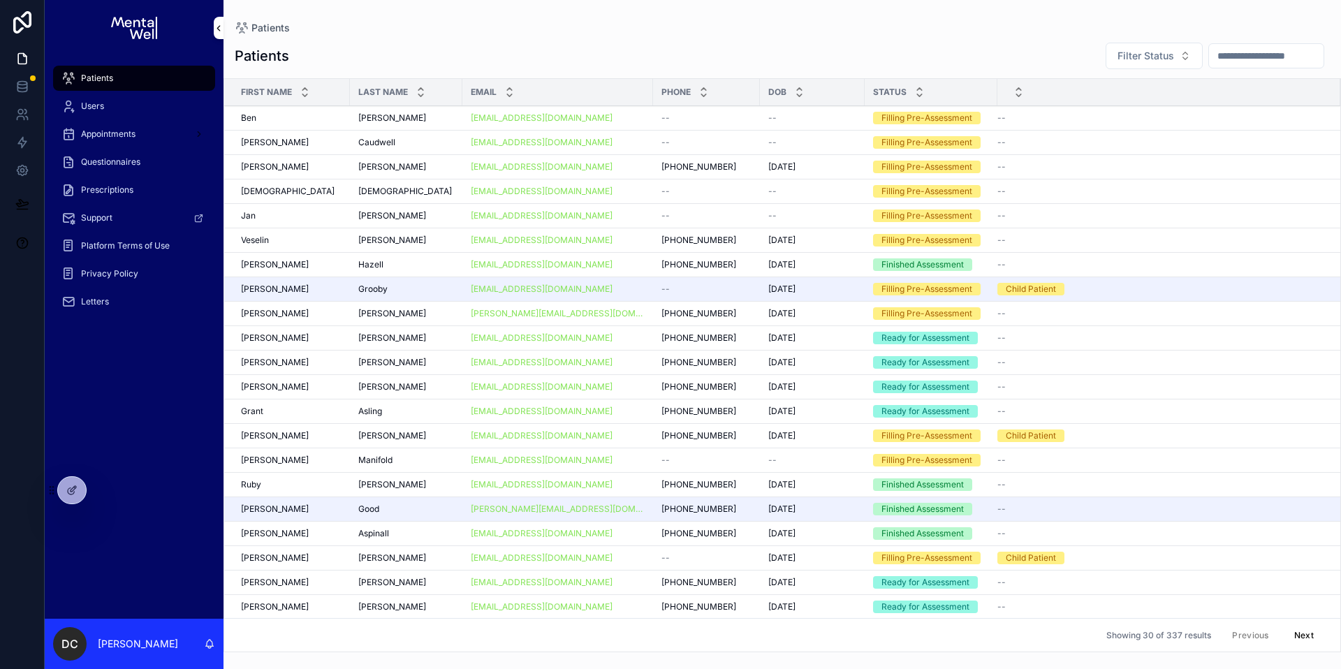
click at [1227, 51] on input "scrollable content" at bounding box center [1266, 56] width 115 height 20
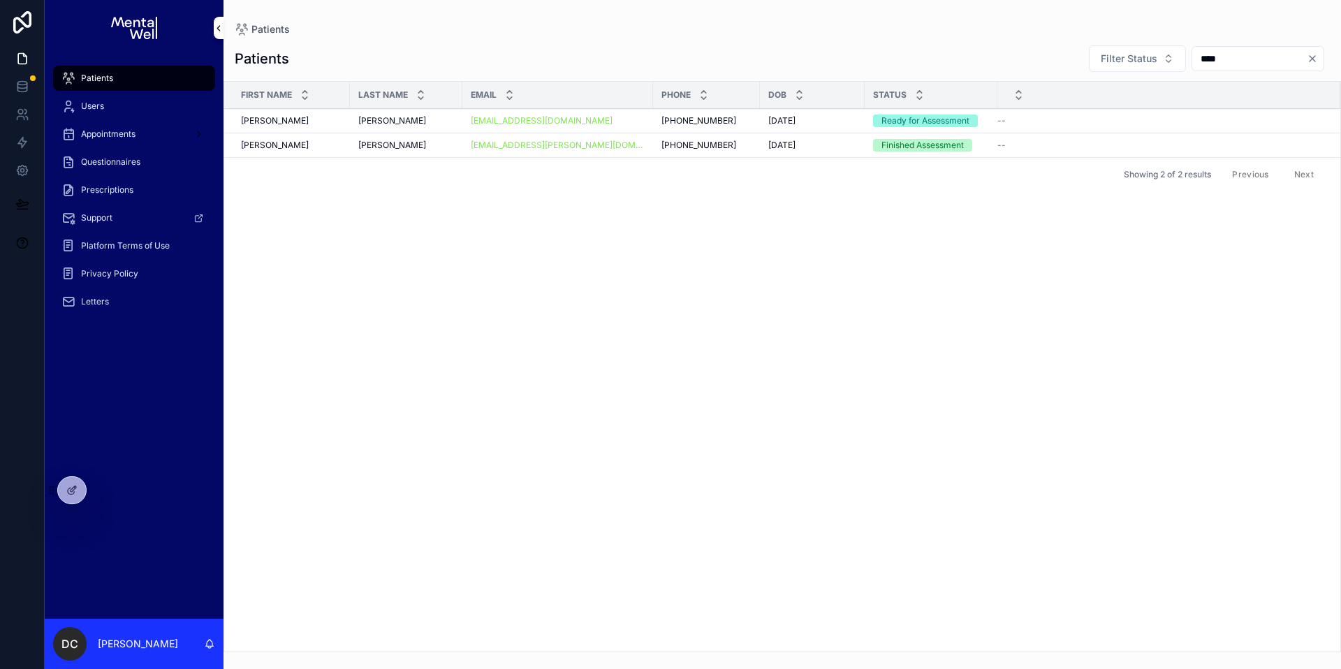
type input "****"
click at [538, 250] on div "First Name Last Name Email Phone DOB Status Philip Philip Smyth Smyth psmyth231…" at bounding box center [782, 367] width 1116 height 570
click at [1305, 57] on input "****" at bounding box center [1249, 59] width 115 height 20
click at [1308, 57] on icon "Clear" at bounding box center [1311, 58] width 11 height 11
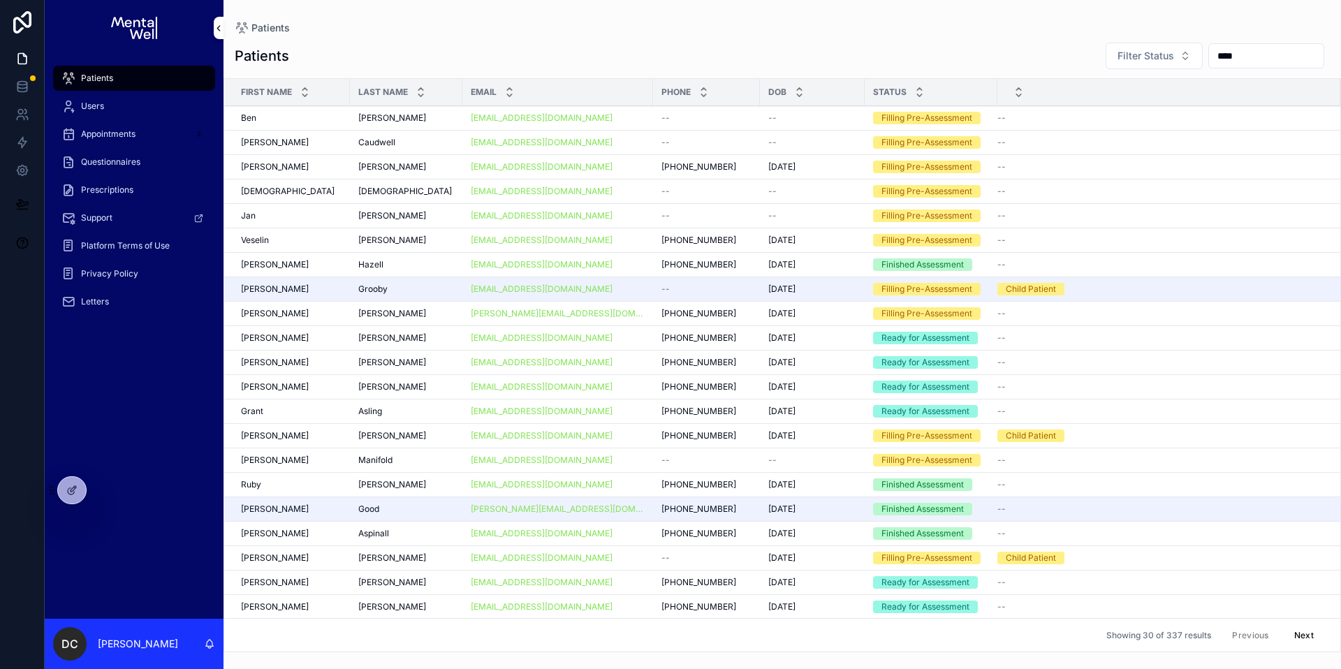
click at [1248, 51] on input "****" at bounding box center [1266, 56] width 115 height 20
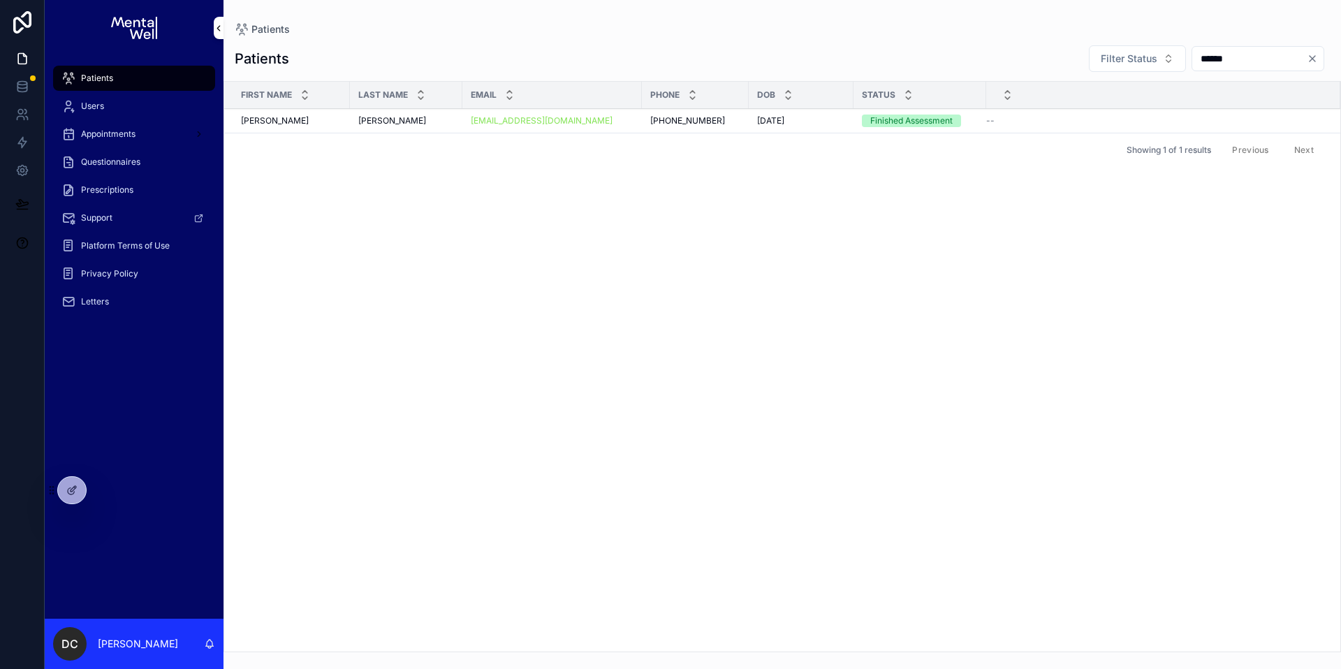
type input "******"
click at [325, 130] on td "Jenna Jenna" at bounding box center [287, 121] width 126 height 24
click at [334, 128] on td "Jenna Jenna" at bounding box center [287, 121] width 126 height 24
click at [394, 120] on span "Rodger Ward" at bounding box center [392, 120] width 68 height 11
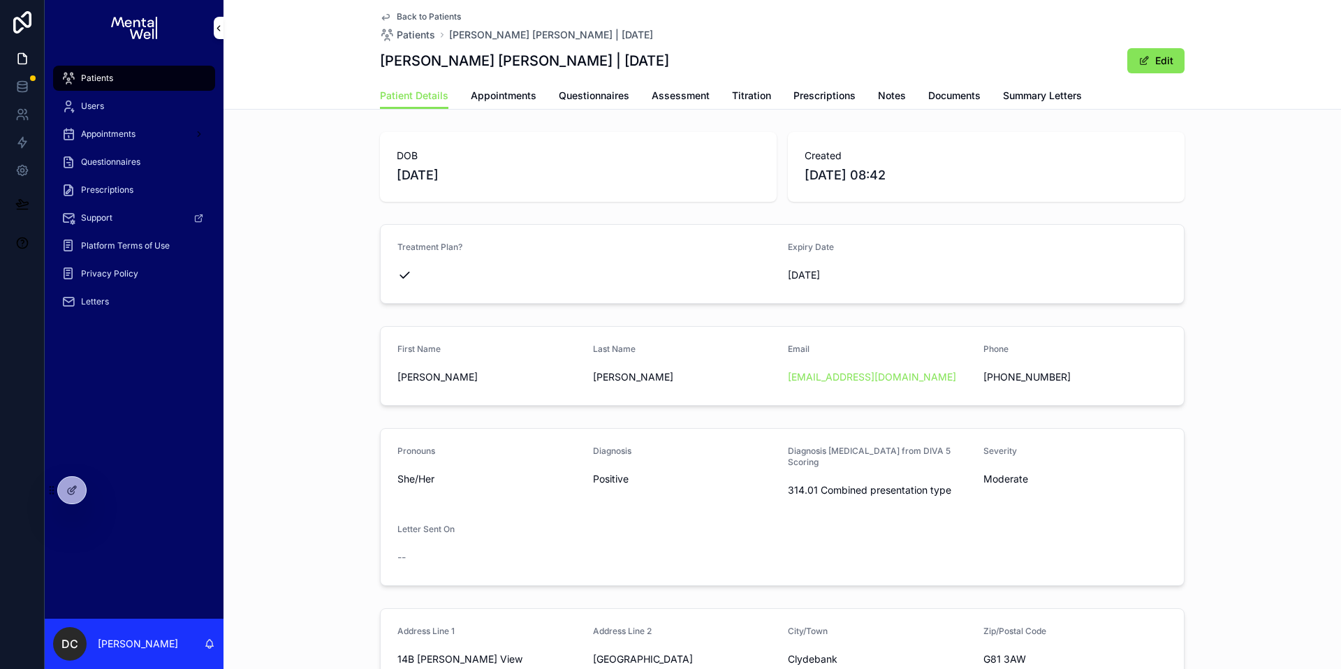
click at [837, 97] on span "Prescriptions" at bounding box center [824, 96] width 62 height 14
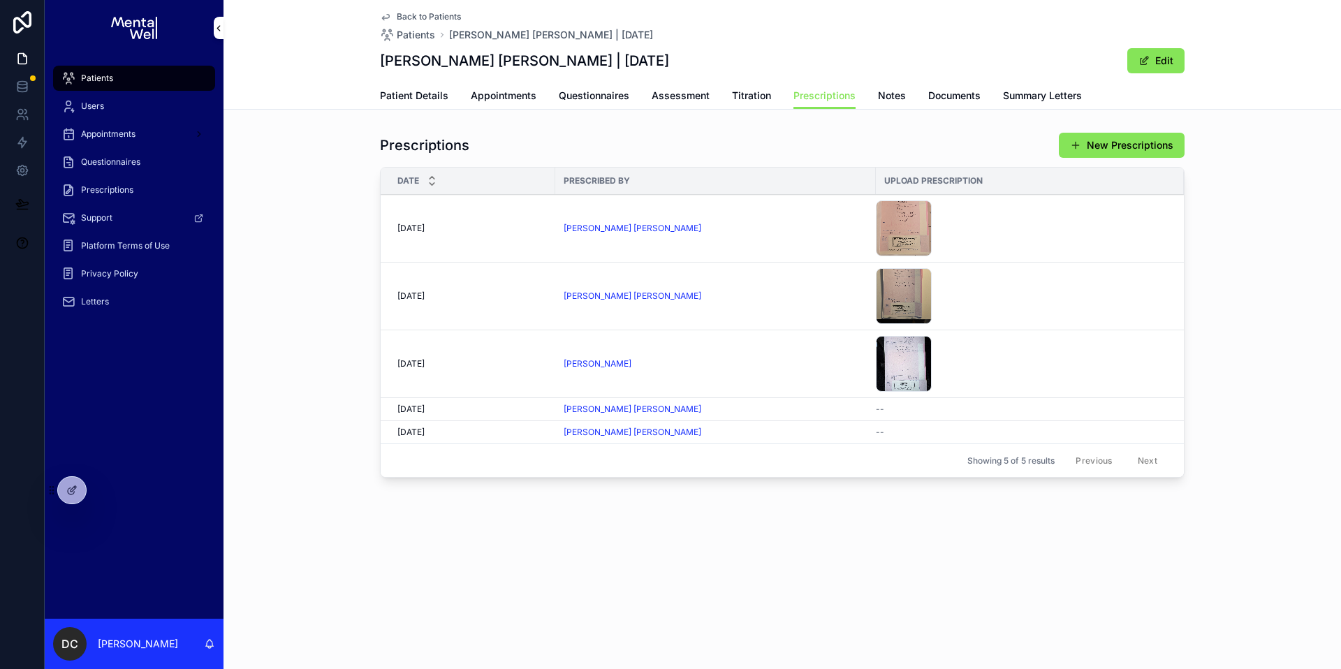
click at [736, 233] on div "Dr. Kayode Bamidele Timothy" at bounding box center [715, 228] width 304 height 11
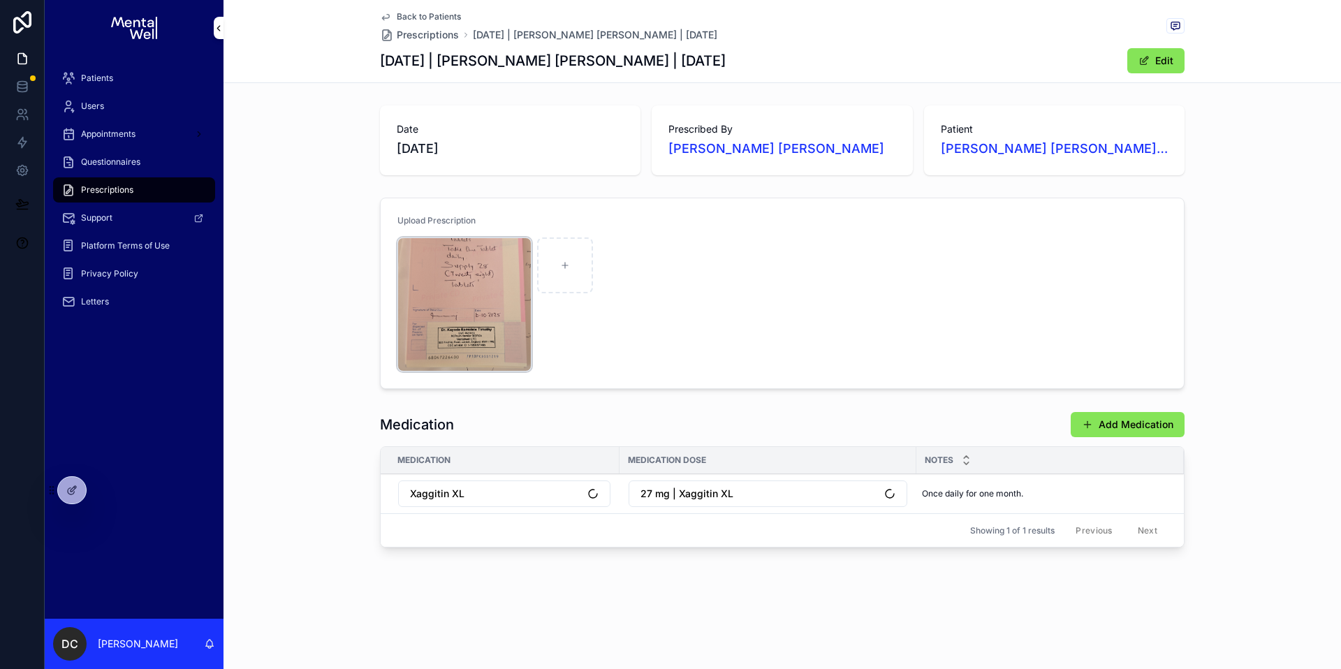
click at [435, 282] on div "IMG-20251006-WA0020 .jpeg" at bounding box center [464, 304] width 134 height 134
